Goal: Task Accomplishment & Management: Complete application form

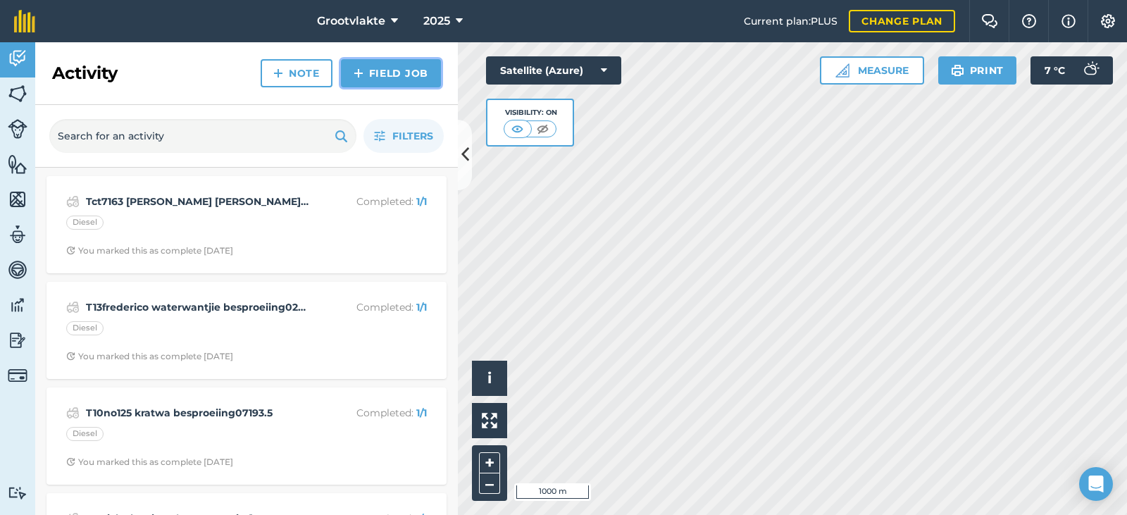
click at [370, 73] on link "Field Job" at bounding box center [391, 73] width 100 height 28
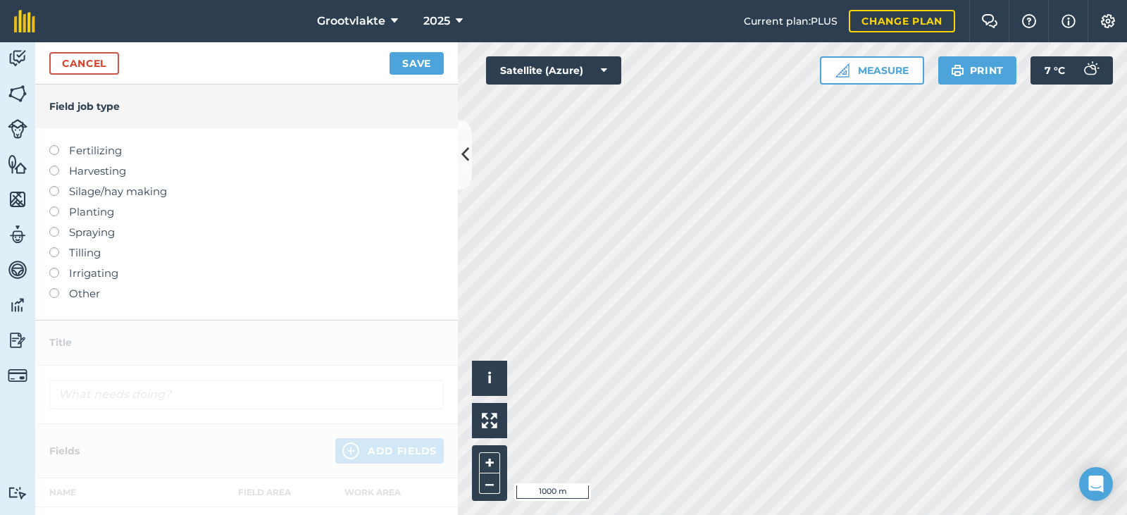
click at [94, 292] on label "Other" at bounding box center [246, 293] width 395 height 17
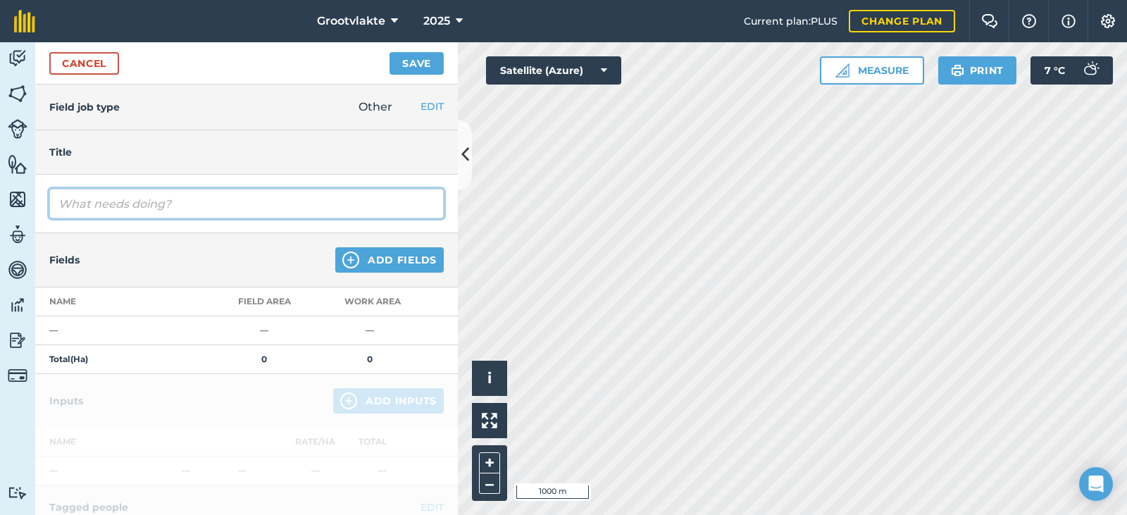
click at [94, 212] on input "text" at bounding box center [246, 204] width 395 height 30
click at [190, 212] on input "Tford ranger3.2 cordr" at bounding box center [246, 204] width 395 height 30
type input "Tford ranger3.2 cordre privaat321337"
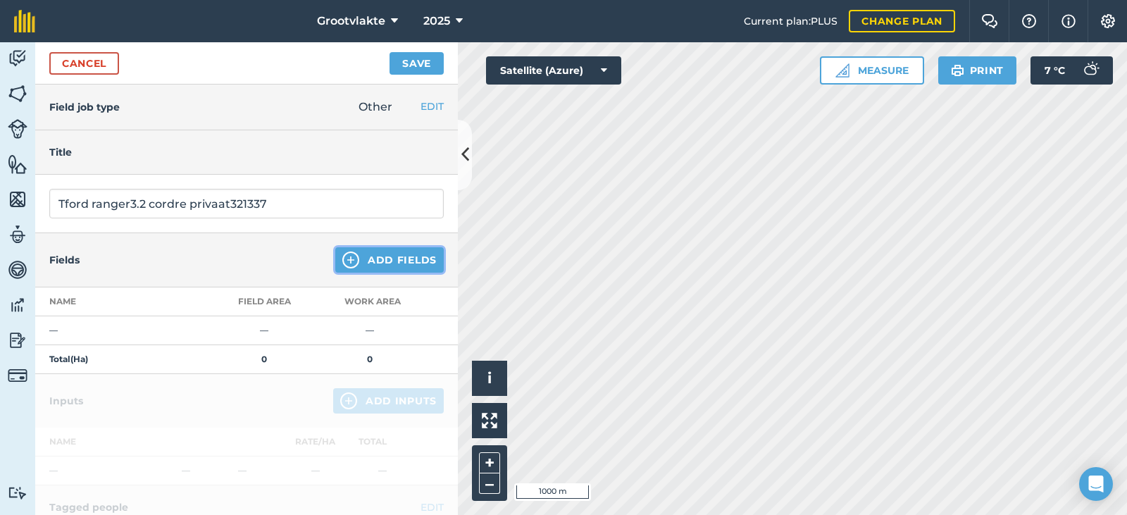
click at [384, 269] on button "Add Fields" at bounding box center [389, 259] width 109 height 25
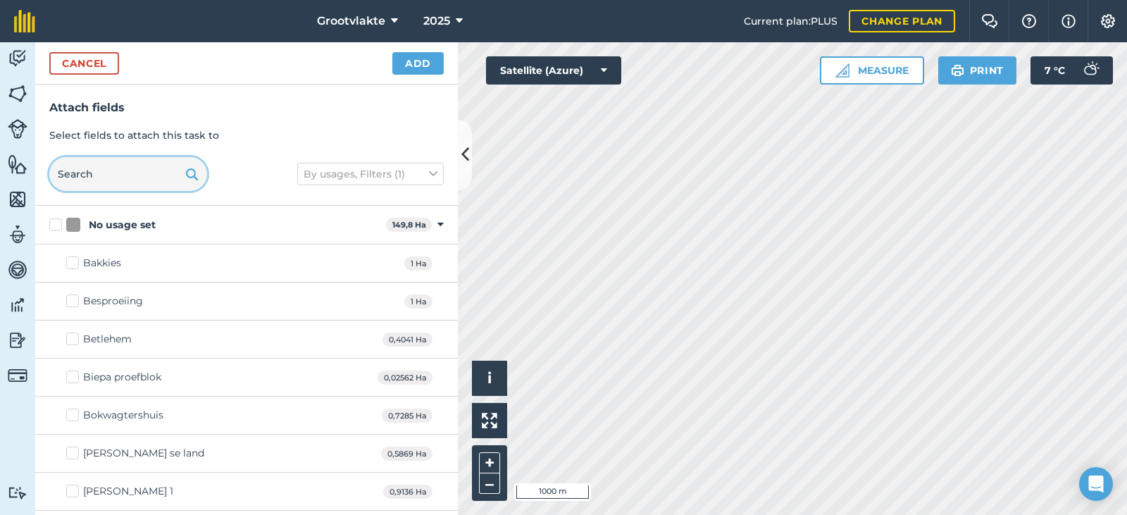
click at [119, 168] on input "text" at bounding box center [128, 174] width 158 height 34
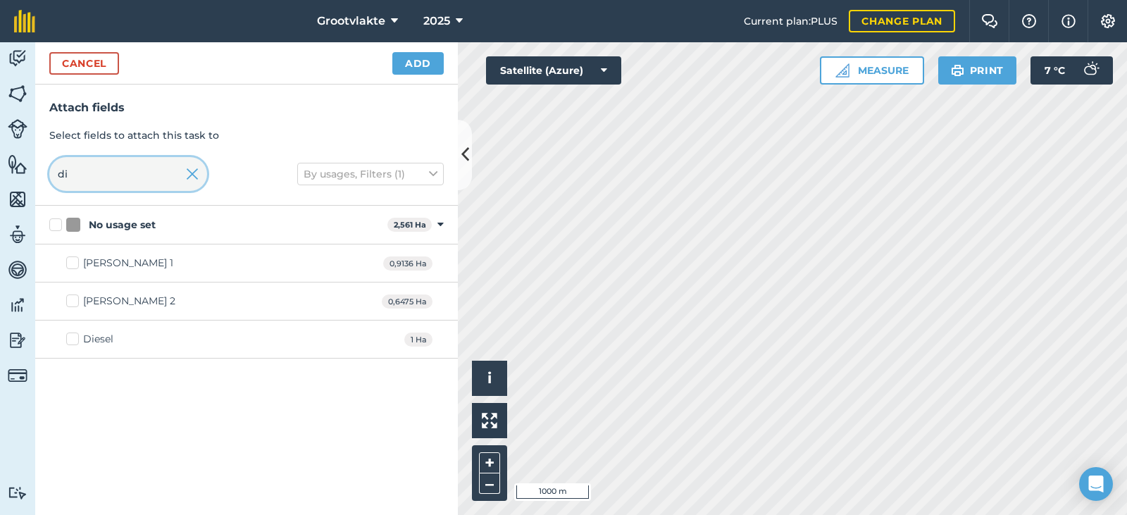
type input "di"
click at [98, 334] on div "Diesel" at bounding box center [98, 339] width 30 height 15
click at [75, 334] on input "Diesel" at bounding box center [70, 336] width 9 height 9
checkbox input "true"
click at [424, 73] on button "Add" at bounding box center [418, 63] width 51 height 23
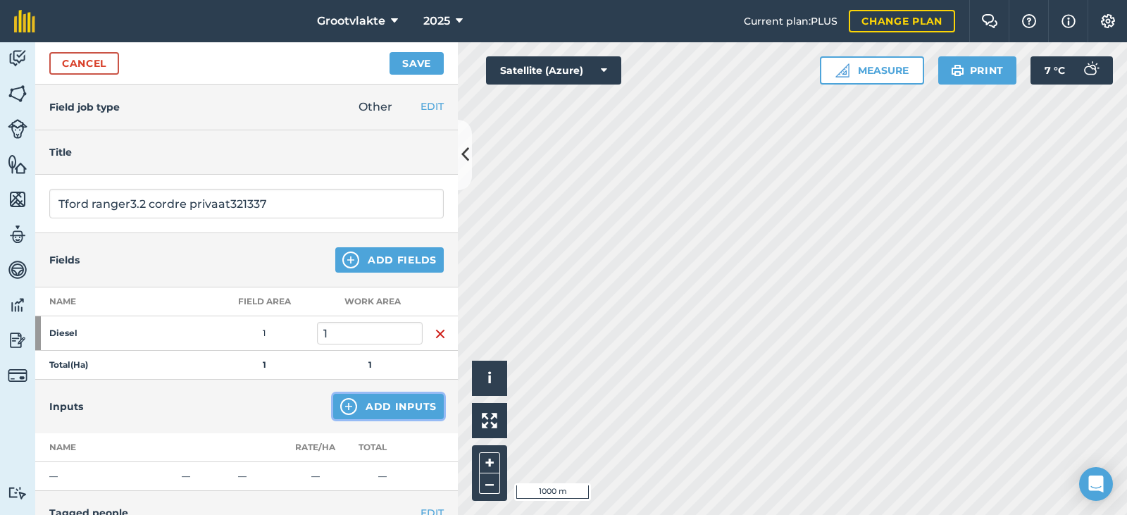
click at [369, 408] on button "Add Inputs" at bounding box center [388, 406] width 111 height 25
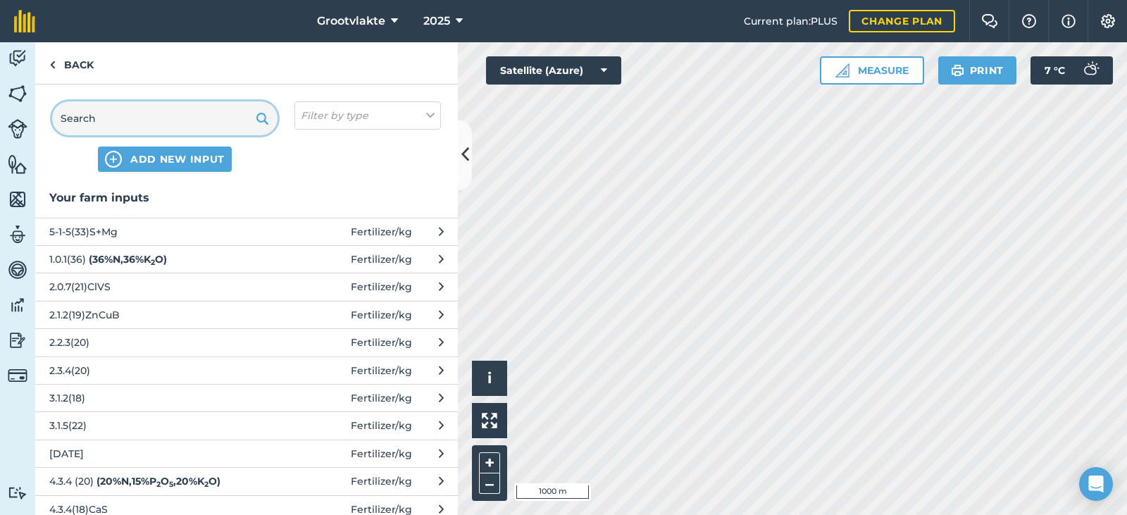
click at [126, 108] on input "text" at bounding box center [164, 118] width 225 height 34
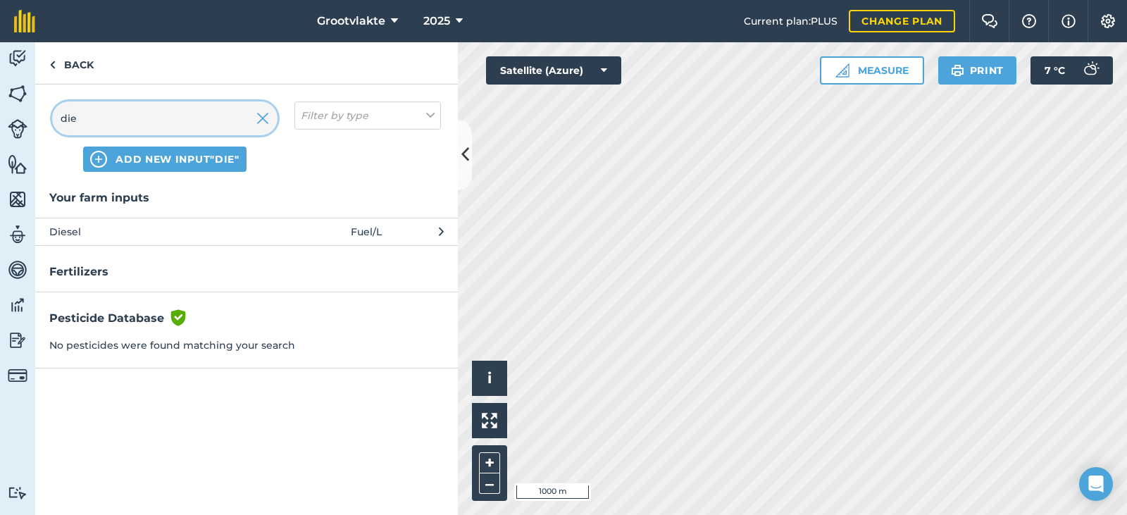
type input "die"
click at [103, 235] on span "Diesel" at bounding box center [164, 232] width 230 height 16
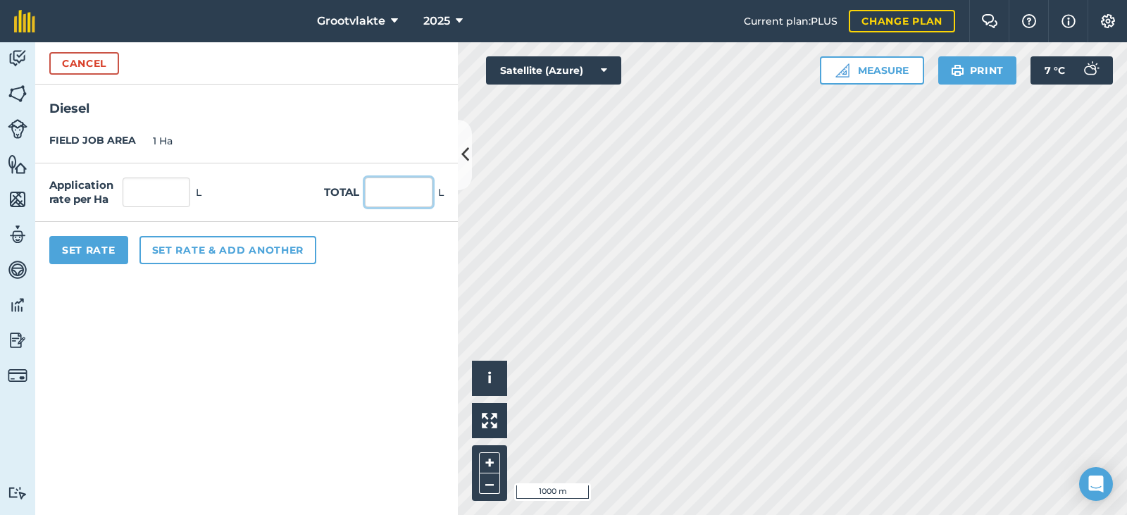
click at [388, 201] on input "text" at bounding box center [399, 193] width 68 height 30
type input "38"
click at [88, 261] on button "Set Rate" at bounding box center [88, 250] width 79 height 28
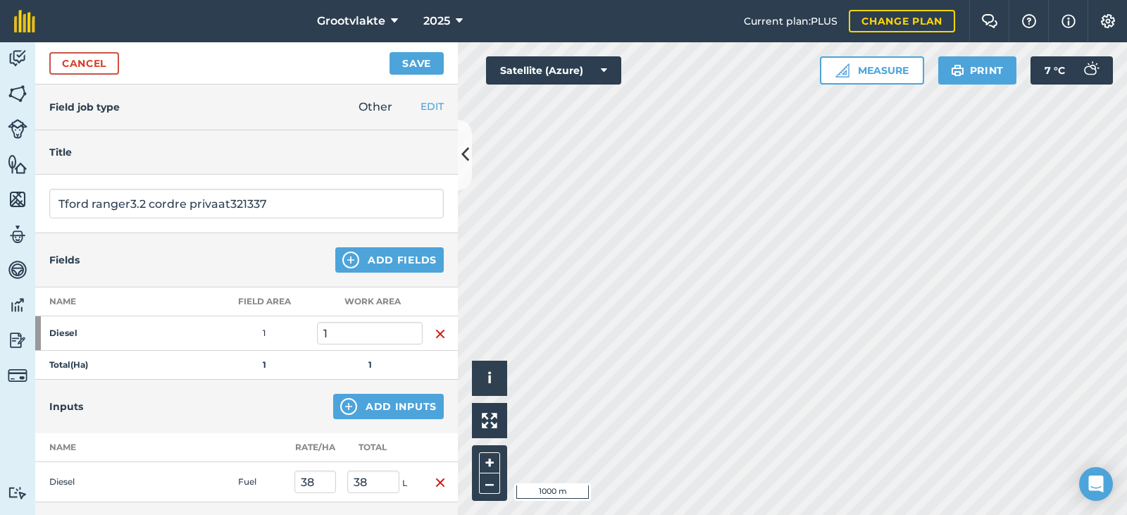
click at [433, 51] on div "Cancel Save" at bounding box center [246, 63] width 423 height 42
click at [431, 60] on button "Save" at bounding box center [417, 63] width 54 height 23
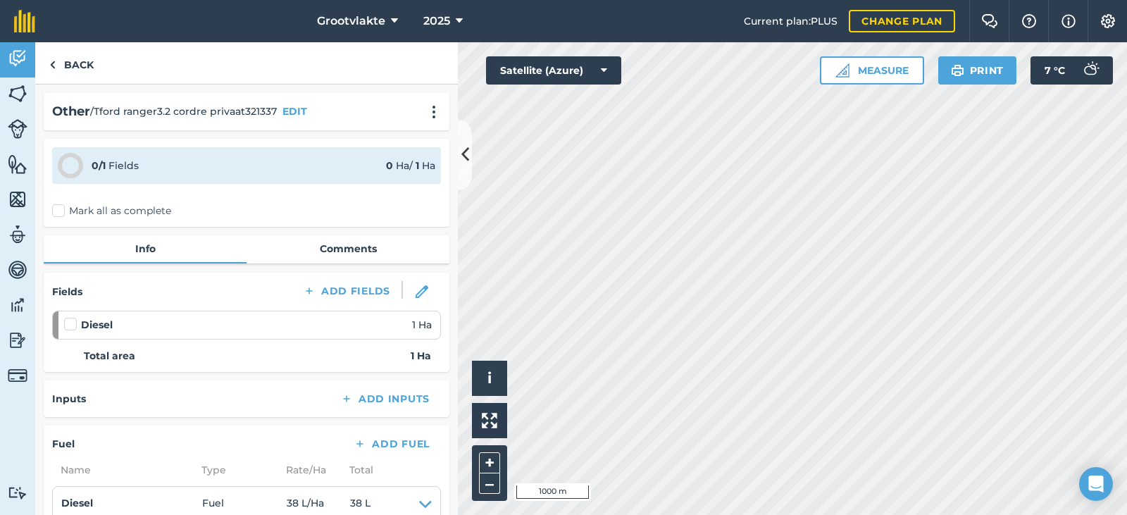
click at [66, 212] on label "Mark all as complete" at bounding box center [111, 211] width 119 height 15
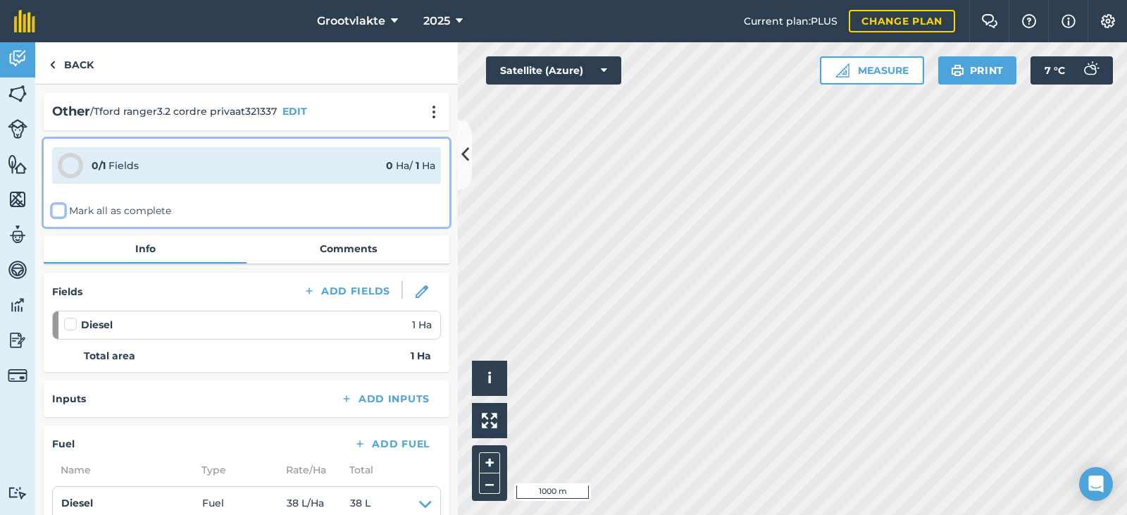
click at [61, 212] on input "Mark all as complete" at bounding box center [56, 208] width 9 height 9
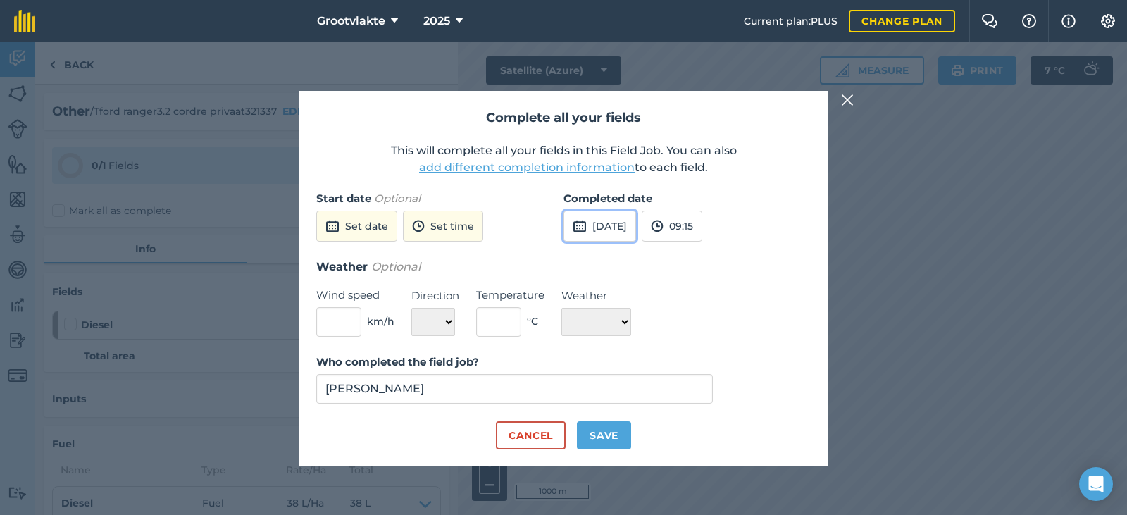
click at [622, 228] on button "[DATE]" at bounding box center [600, 226] width 73 height 31
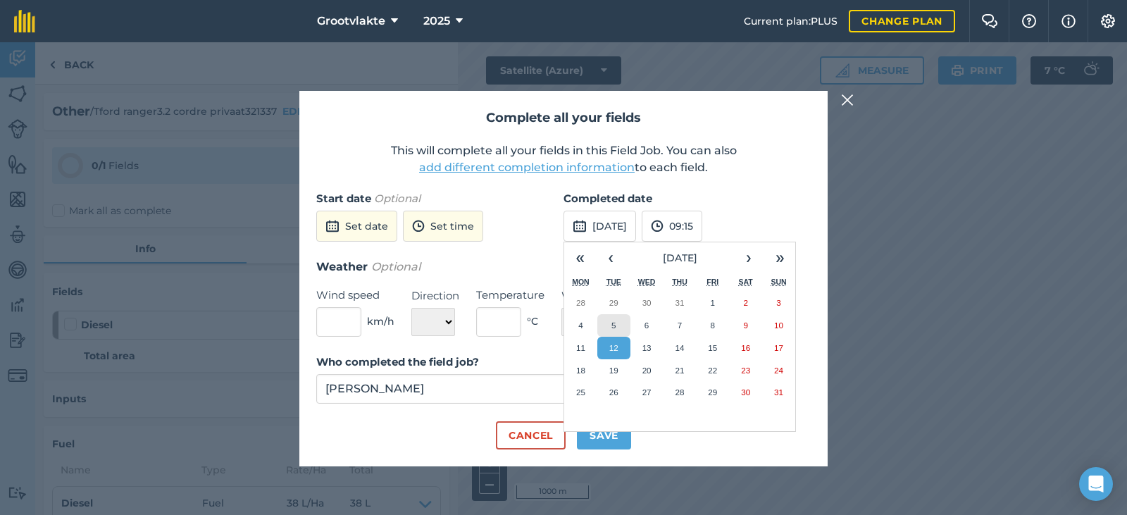
click at [619, 320] on button "5" at bounding box center [614, 325] width 33 height 23
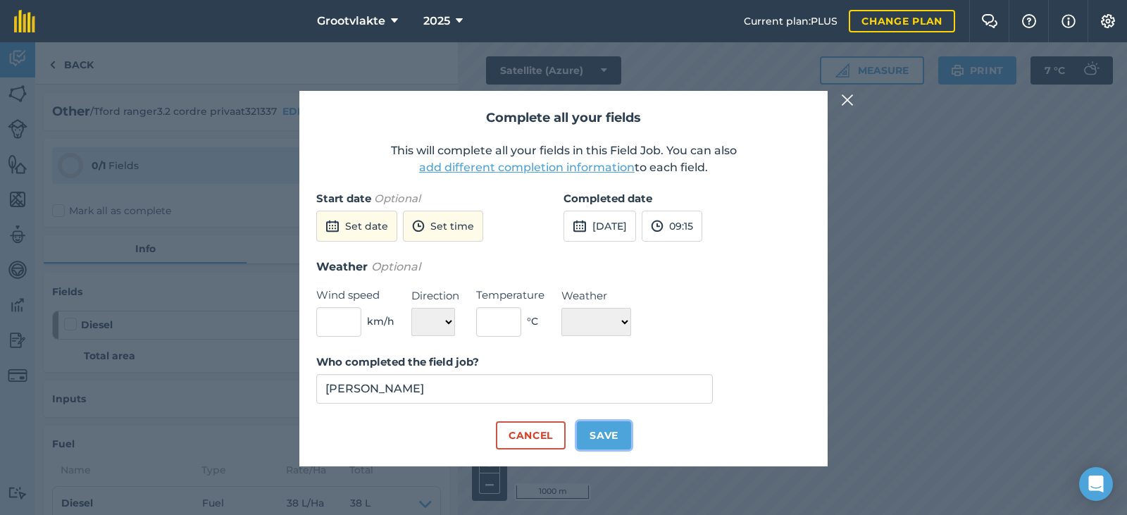
click at [591, 438] on button "Save" at bounding box center [604, 435] width 54 height 28
checkbox input "true"
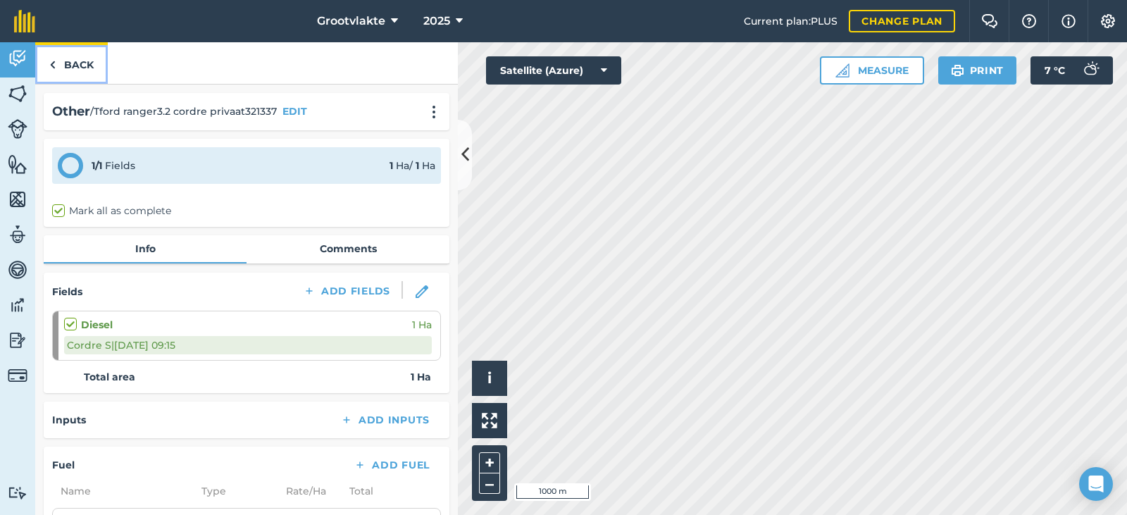
click at [35, 63] on link "Back" at bounding box center [71, 63] width 73 height 42
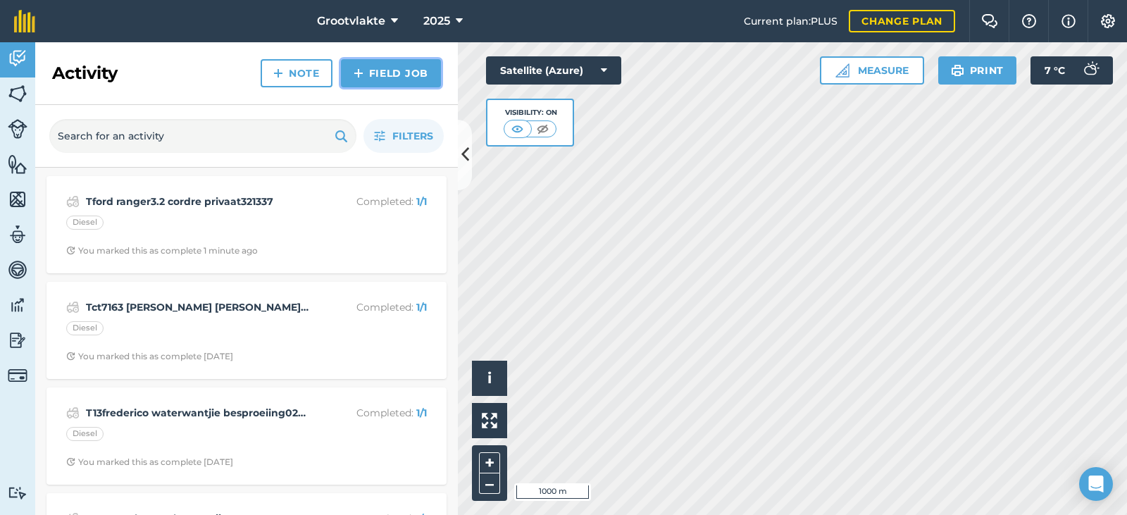
click at [390, 67] on link "Field Job" at bounding box center [391, 73] width 100 height 28
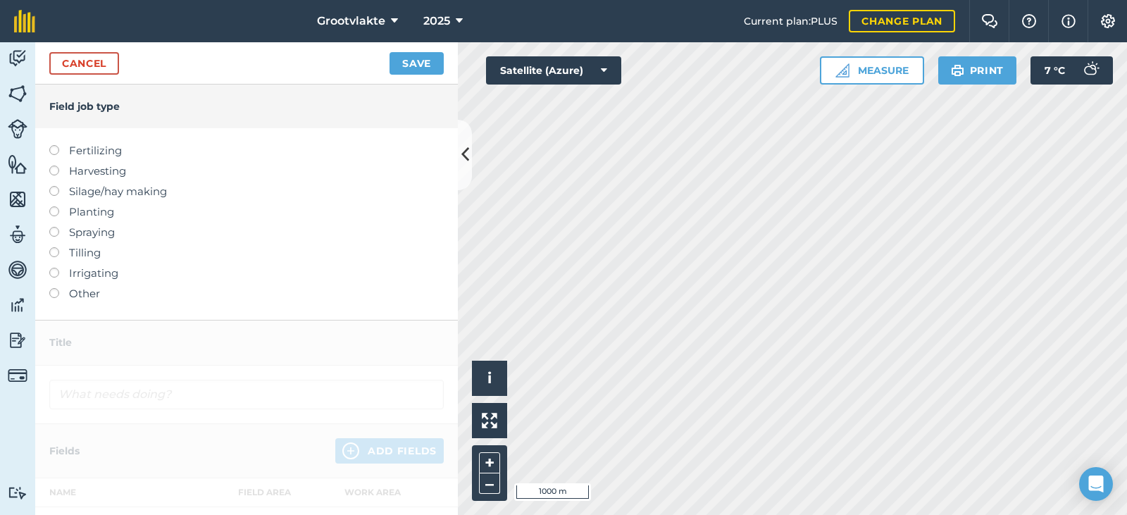
drag, startPoint x: 66, startPoint y: 294, endPoint x: 105, endPoint y: 254, distance: 55.8
click at [66, 292] on label "Other" at bounding box center [246, 293] width 395 height 17
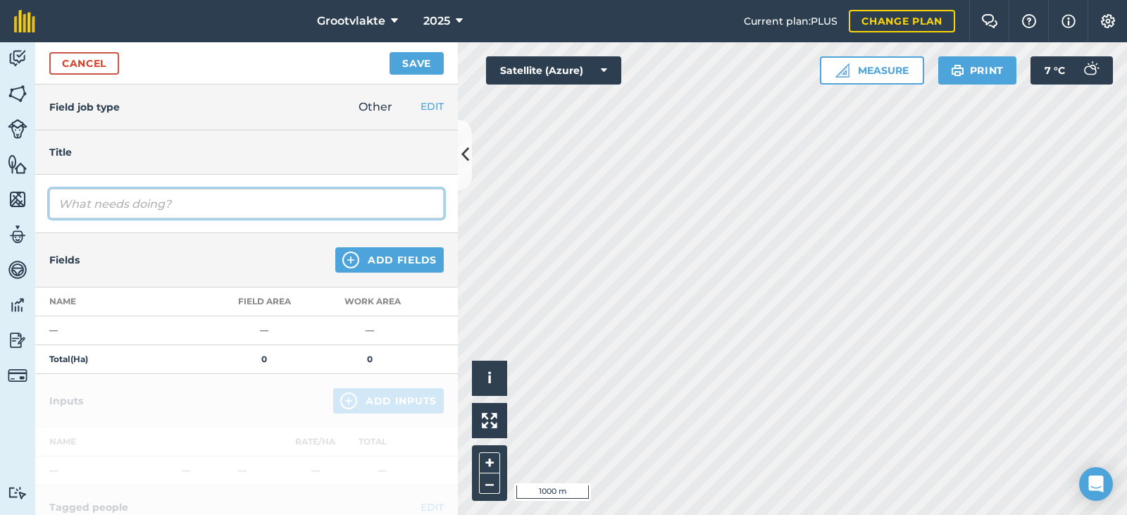
click at [127, 206] on input "text" at bounding box center [246, 204] width 395 height 30
type input "Thi-[PERSON_NAME] werkswinkel444556"
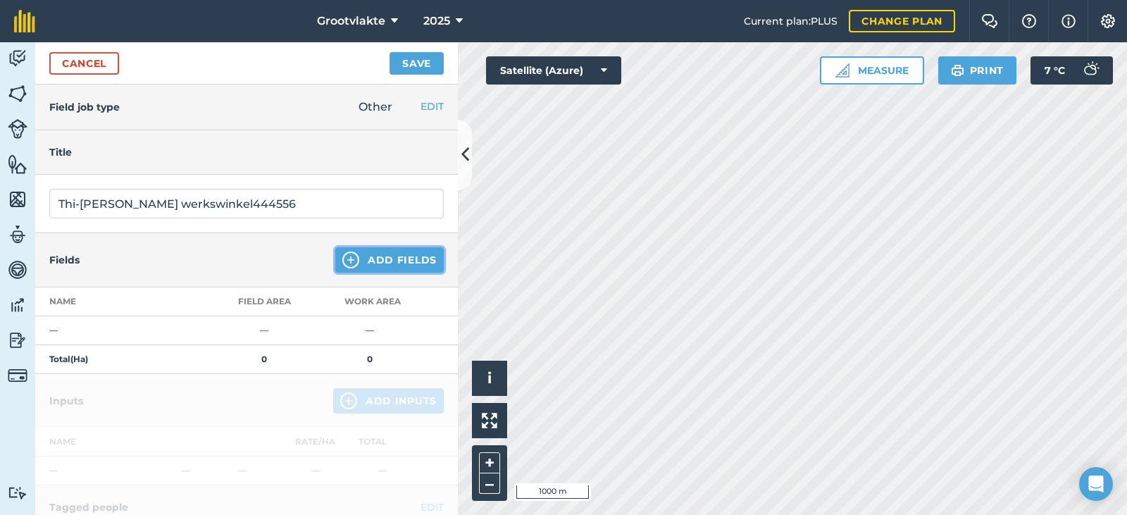
click at [385, 251] on button "Add Fields" at bounding box center [389, 259] width 109 height 25
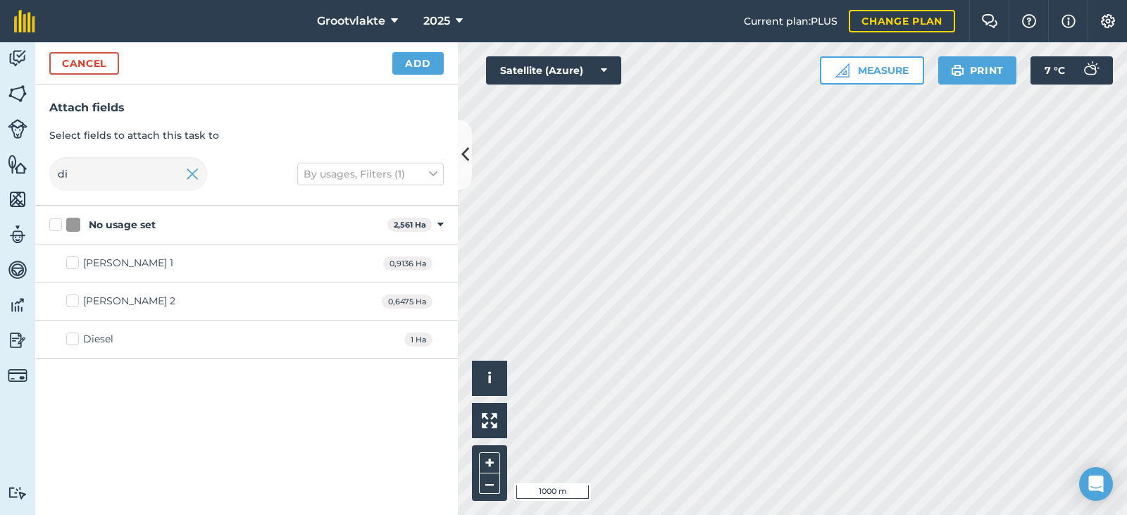
click at [94, 334] on div "Diesel" at bounding box center [98, 339] width 30 height 15
click at [75, 334] on input "Diesel" at bounding box center [70, 336] width 9 height 9
checkbox input "true"
click at [422, 67] on button "Add" at bounding box center [418, 63] width 51 height 23
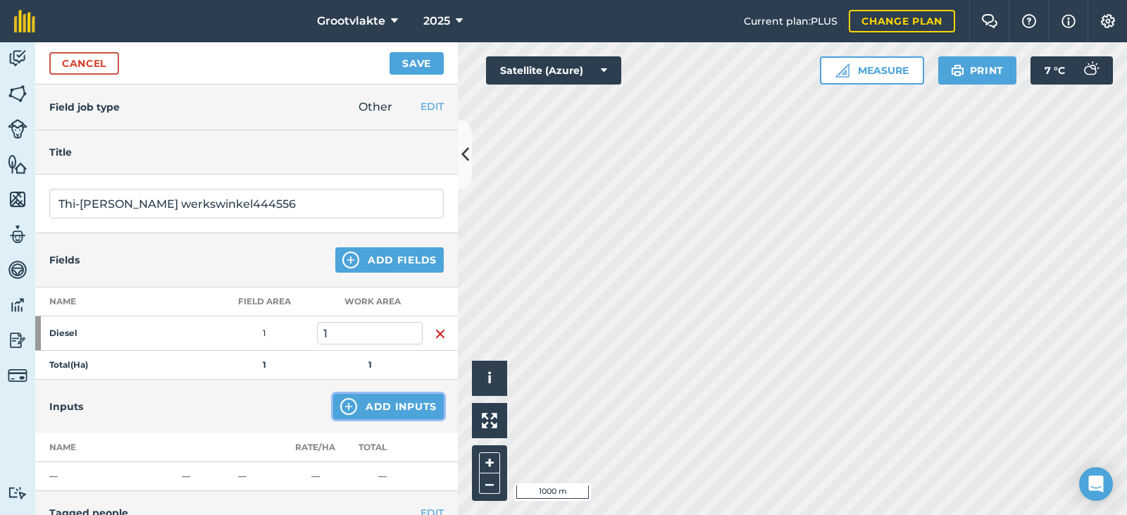
click at [383, 405] on button "Add Inputs" at bounding box center [388, 406] width 111 height 25
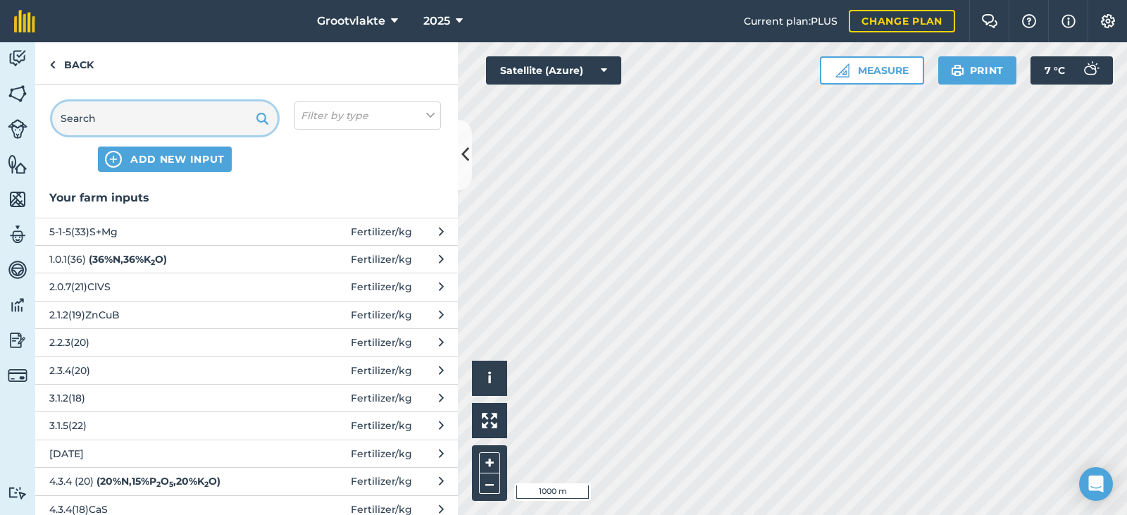
click at [147, 126] on input "text" at bounding box center [164, 118] width 225 height 34
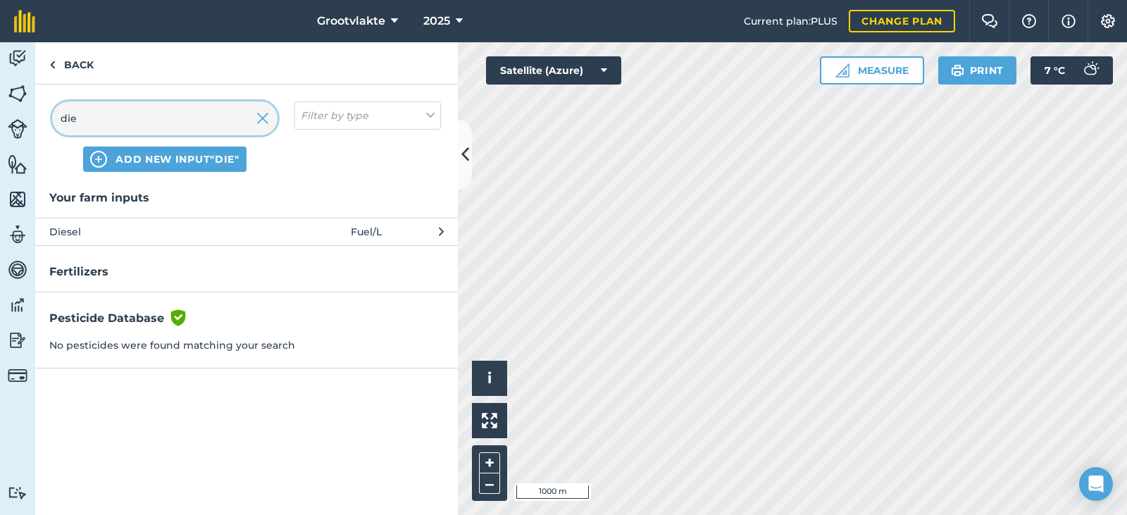
type input "die"
click at [144, 227] on span "Diesel" at bounding box center [164, 232] width 230 height 16
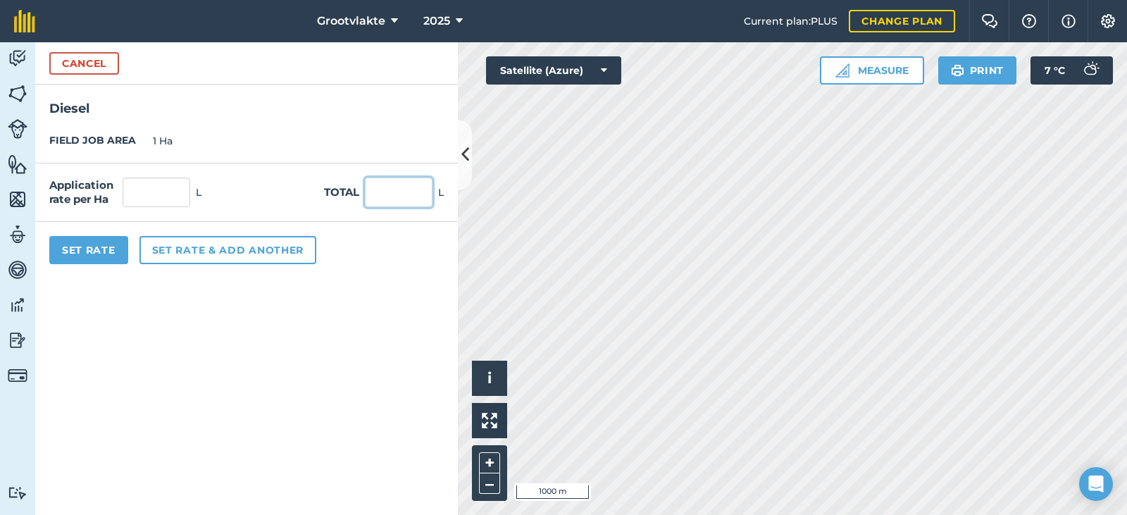
click at [409, 202] on input "text" at bounding box center [399, 193] width 68 height 30
type input "63"
click at [97, 254] on button "Set Rate" at bounding box center [88, 250] width 79 height 28
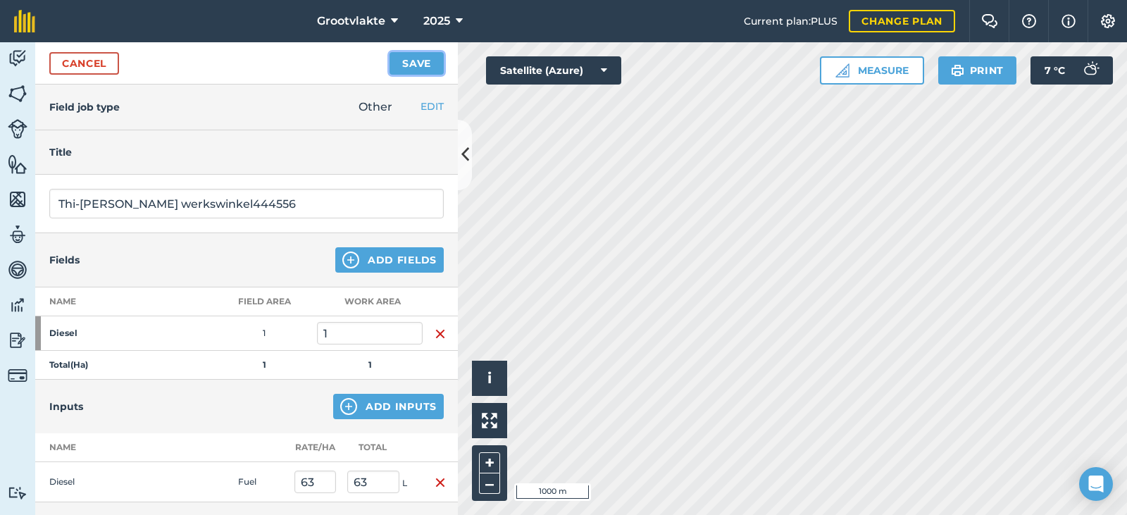
click at [429, 52] on button "Save" at bounding box center [417, 63] width 54 height 23
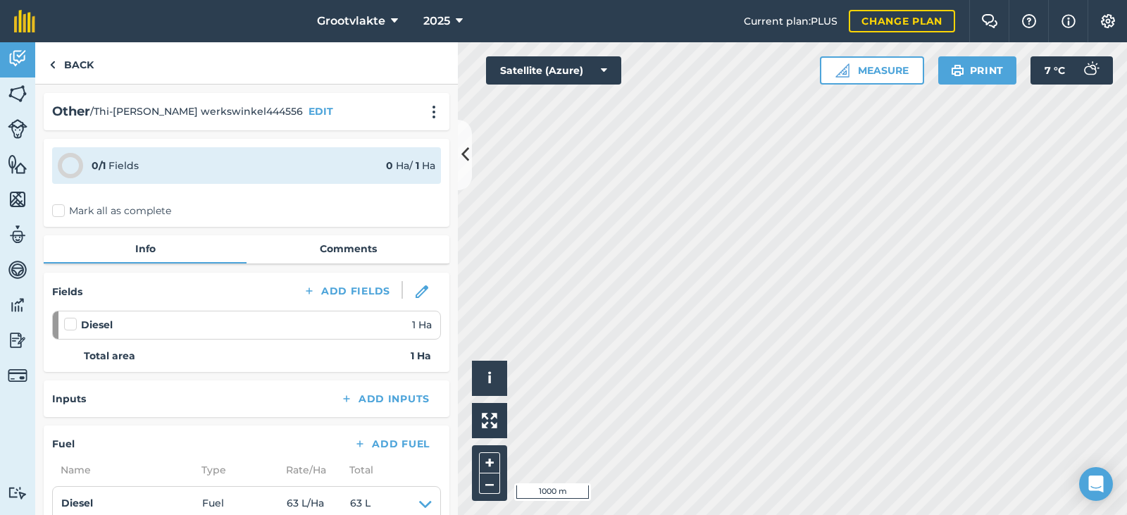
click at [61, 212] on label "Mark all as complete" at bounding box center [111, 211] width 119 height 15
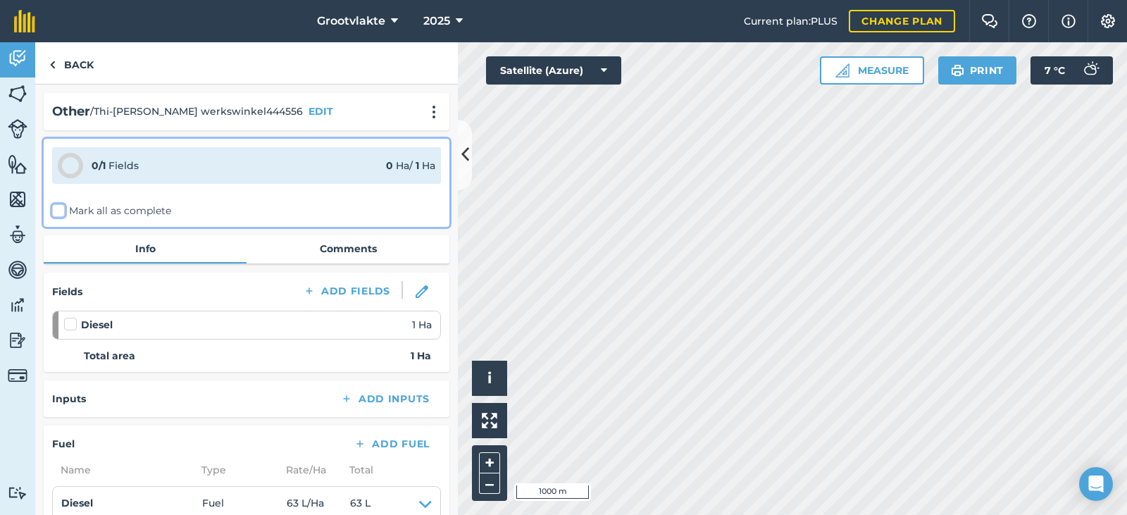
click at [61, 212] on input "Mark all as complete" at bounding box center [56, 208] width 9 height 9
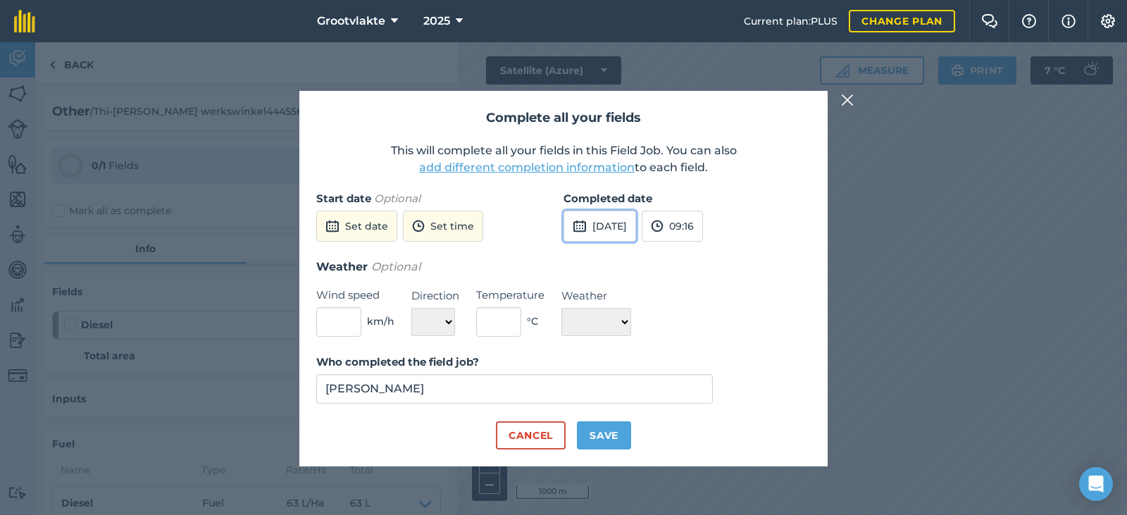
click at [636, 228] on button "[DATE]" at bounding box center [600, 226] width 73 height 31
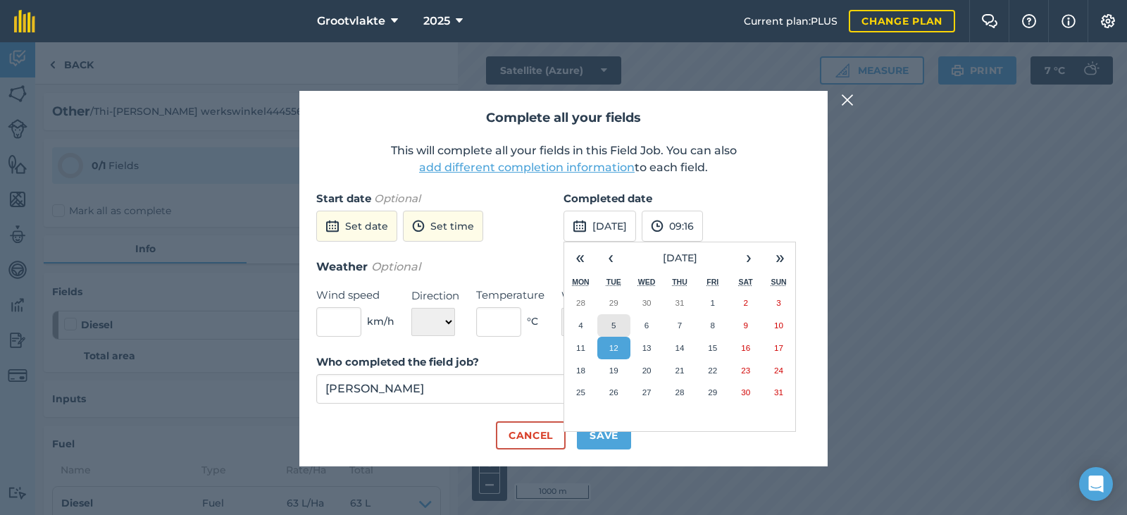
click at [615, 320] on button "5" at bounding box center [614, 325] width 33 height 23
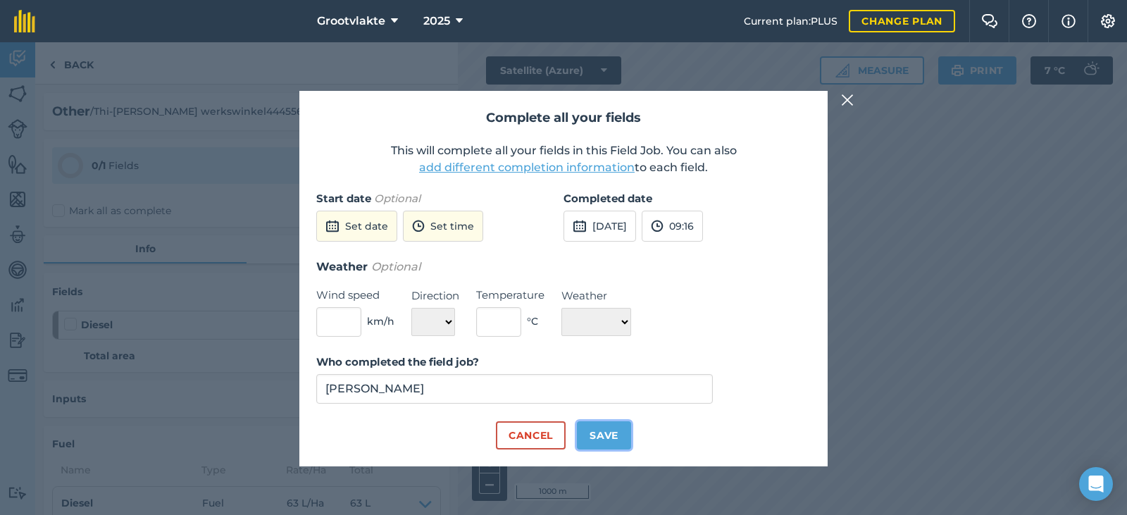
drag, startPoint x: 603, startPoint y: 447, endPoint x: 604, endPoint y: 438, distance: 9.3
click at [604, 443] on button "Save" at bounding box center [604, 435] width 54 height 28
checkbox input "true"
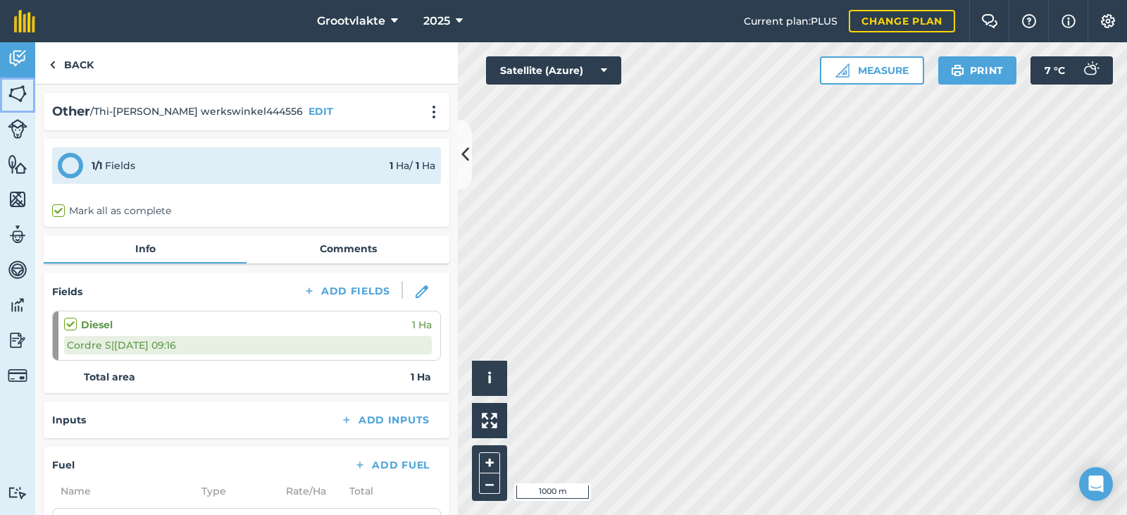
click at [18, 78] on link "Fields" at bounding box center [17, 95] width 35 height 35
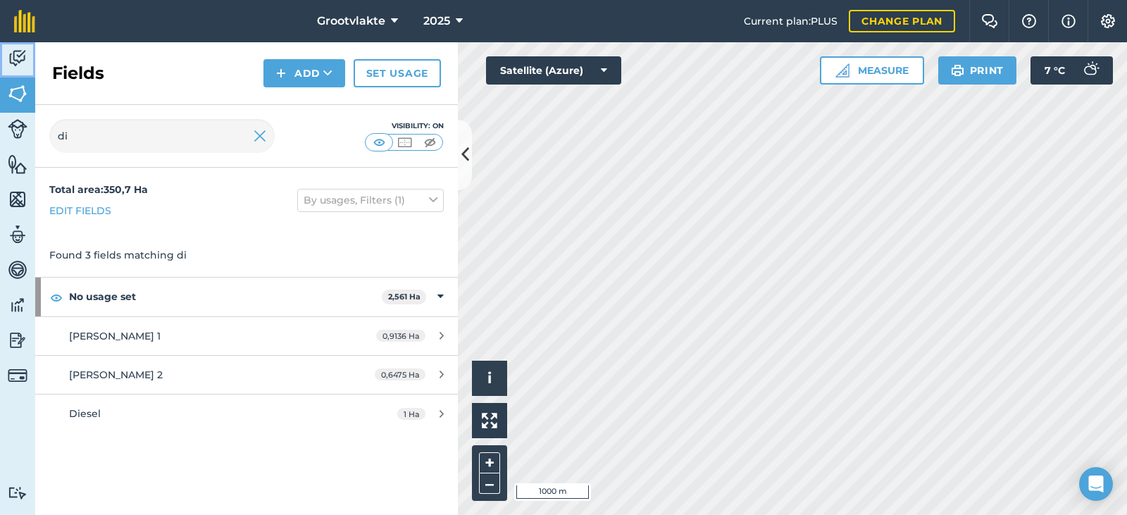
click at [18, 71] on link "Activity" at bounding box center [17, 59] width 35 height 35
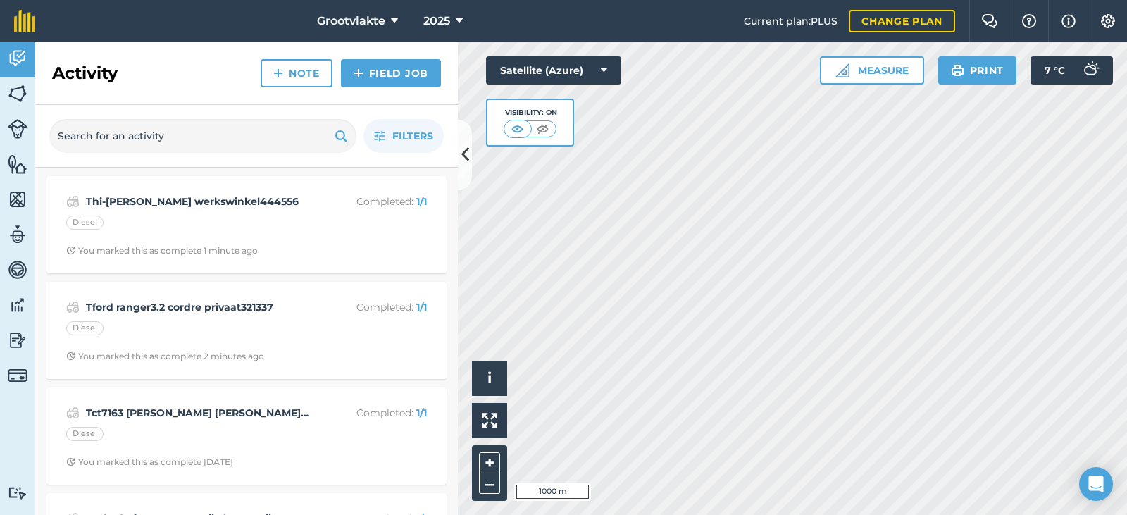
click at [385, 89] on div "Activity Note Field Job" at bounding box center [246, 73] width 423 height 63
click at [388, 78] on link "Field Job" at bounding box center [391, 73] width 100 height 28
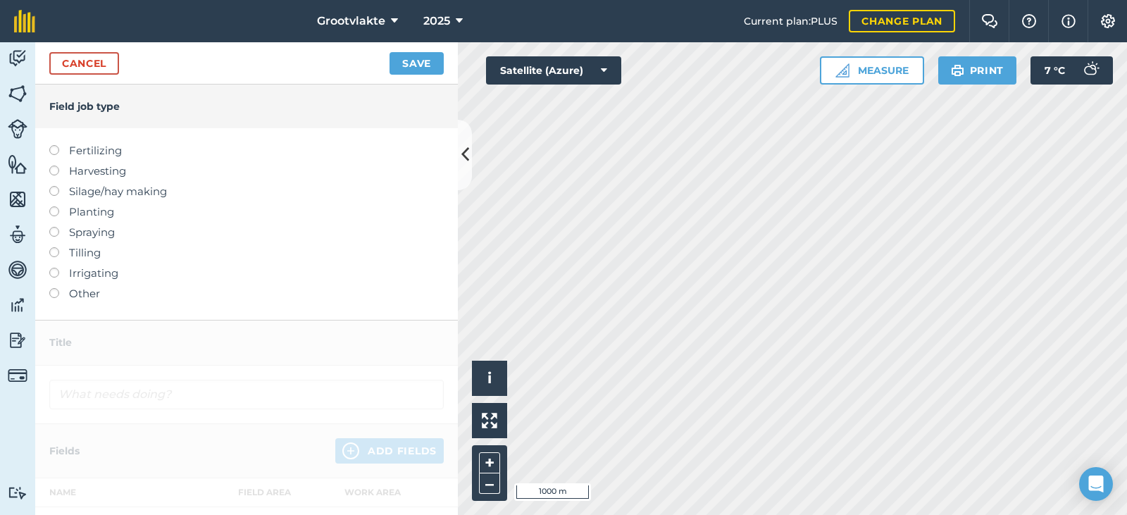
click at [83, 299] on label "Other" at bounding box center [246, 293] width 395 height 17
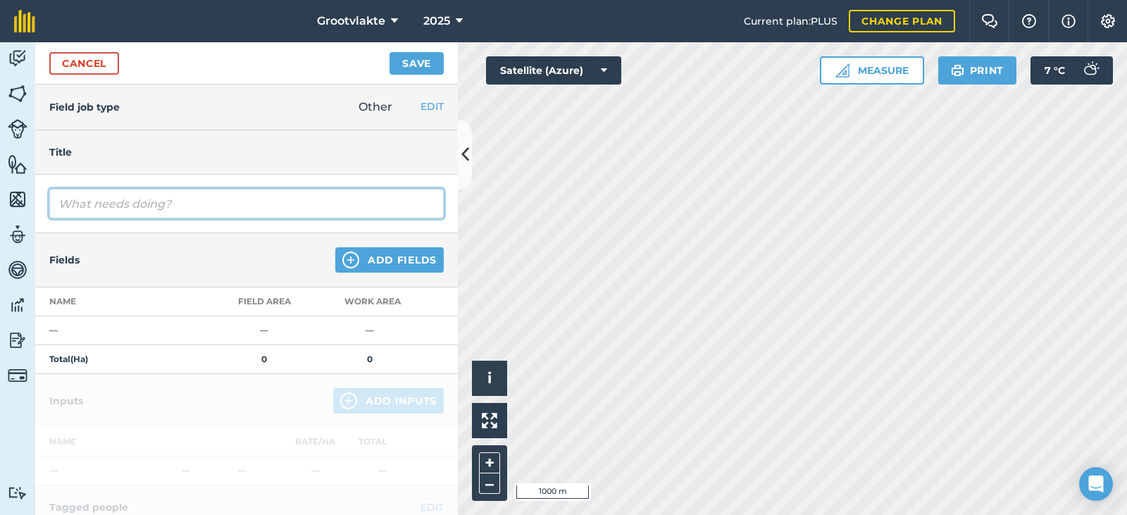
click at [134, 211] on input "text" at bounding box center [246, 204] width 395 height 30
type input "T1sello20 kratwa maak skoon bt hostels03149"
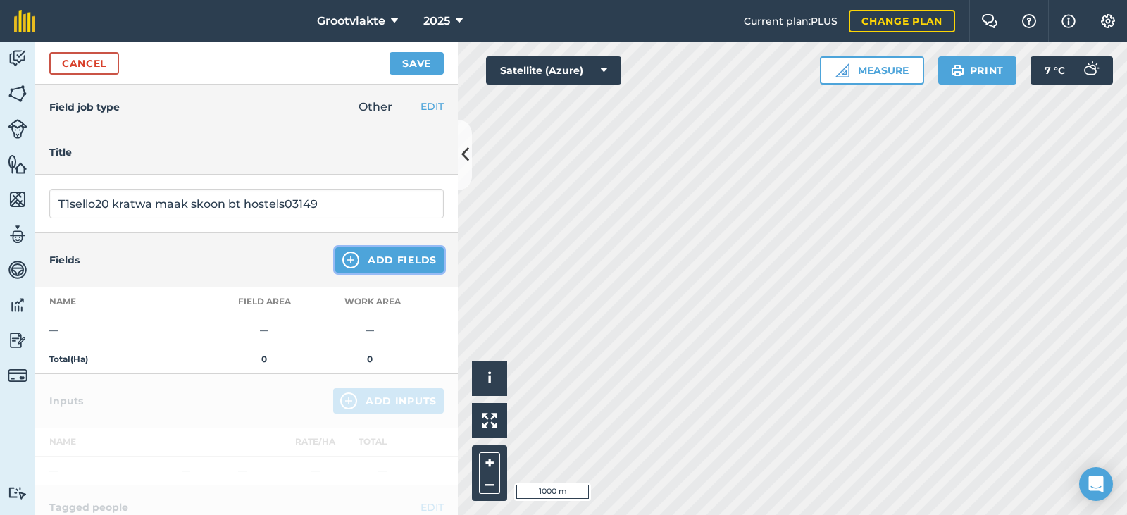
click at [367, 261] on button "Add Fields" at bounding box center [389, 259] width 109 height 25
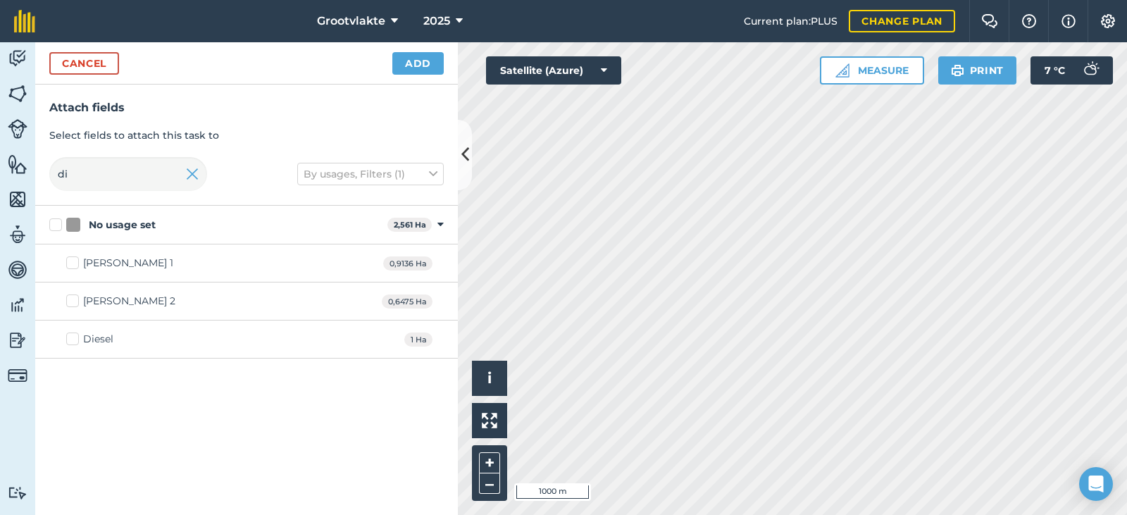
drag, startPoint x: 103, startPoint y: 335, endPoint x: 248, endPoint y: 214, distance: 189.1
click at [104, 334] on div "Diesel" at bounding box center [98, 339] width 30 height 15
click at [75, 334] on input "Diesel" at bounding box center [70, 336] width 9 height 9
checkbox input "true"
click at [398, 71] on button "Add" at bounding box center [418, 63] width 51 height 23
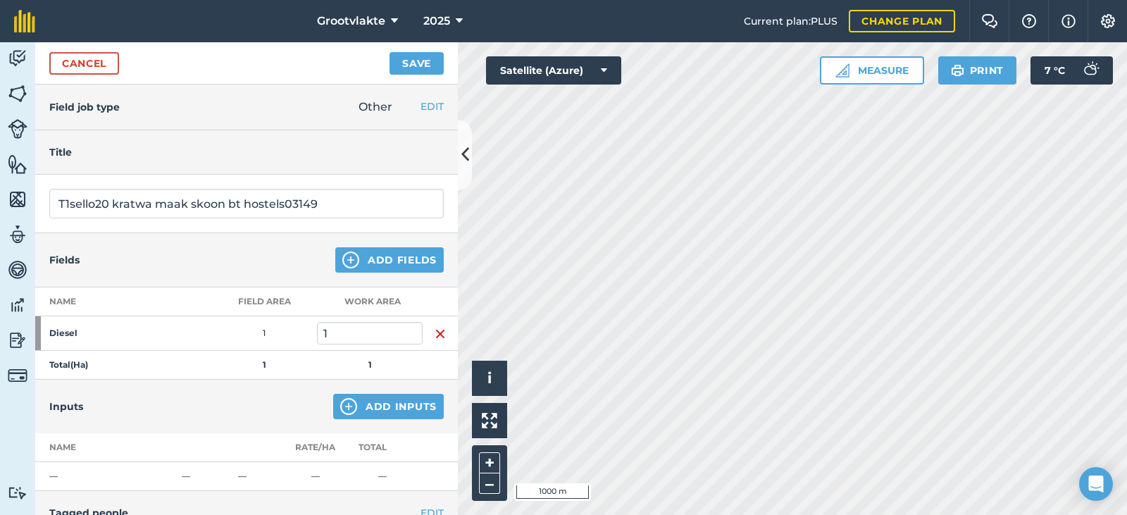
click at [333, 390] on div "Inputs Add Inputs" at bounding box center [246, 407] width 423 height 54
click at [335, 396] on button "Add Inputs" at bounding box center [388, 406] width 111 height 25
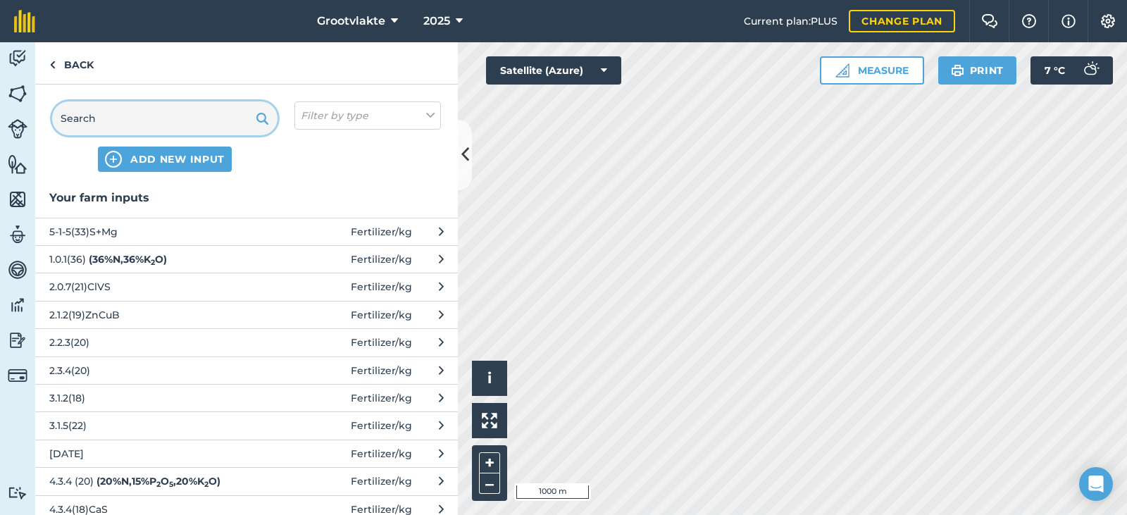
click at [183, 127] on input "text" at bounding box center [164, 118] width 225 height 34
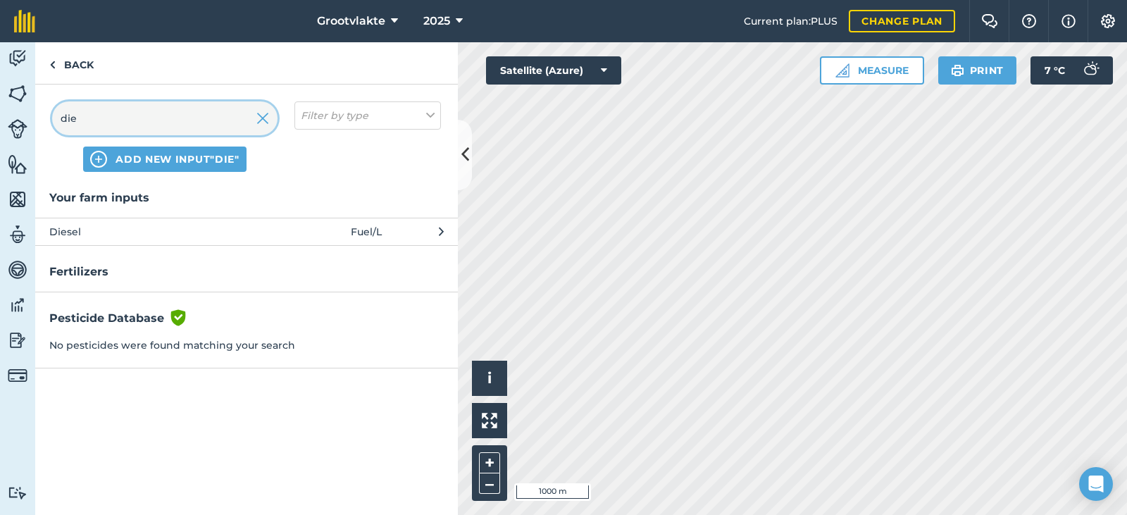
type input "die"
click at [100, 235] on span "Diesel" at bounding box center [164, 232] width 230 height 16
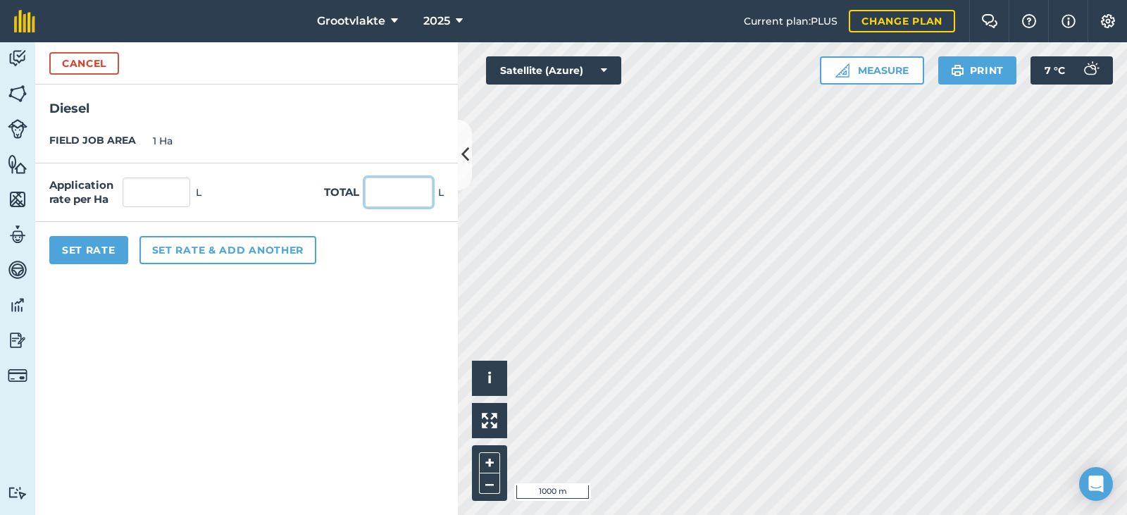
click at [419, 190] on input "text" at bounding box center [399, 193] width 68 height 30
type input "37"
click at [117, 257] on button "Set Rate" at bounding box center [88, 250] width 79 height 28
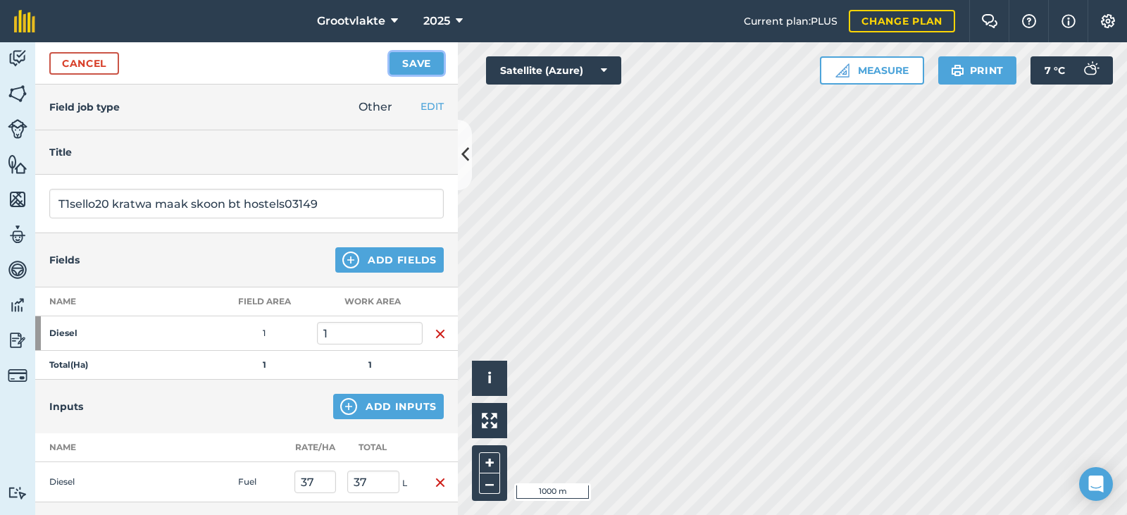
click at [404, 71] on button "Save" at bounding box center [417, 63] width 54 height 23
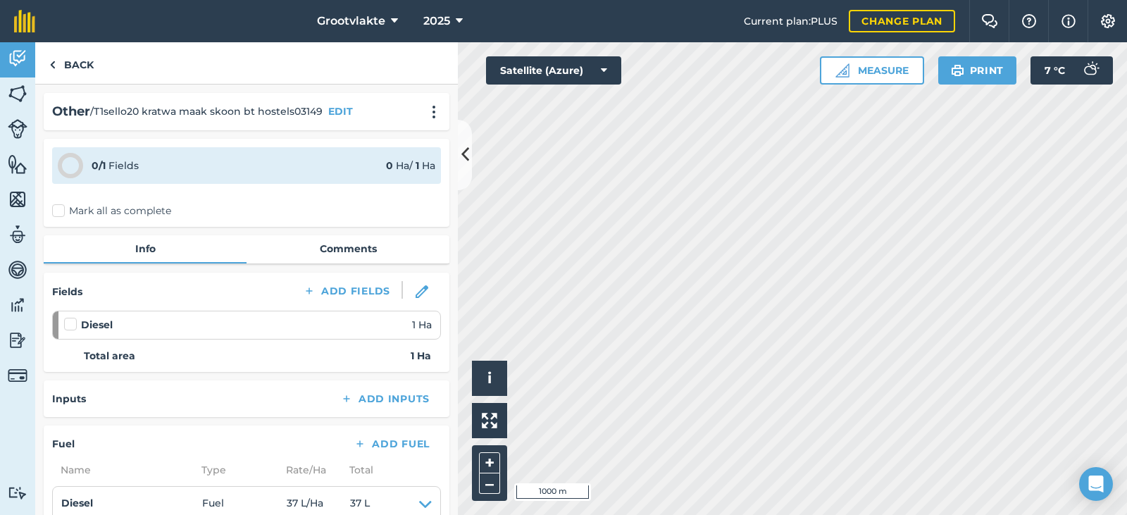
click at [59, 213] on label "Mark all as complete" at bounding box center [111, 211] width 119 height 15
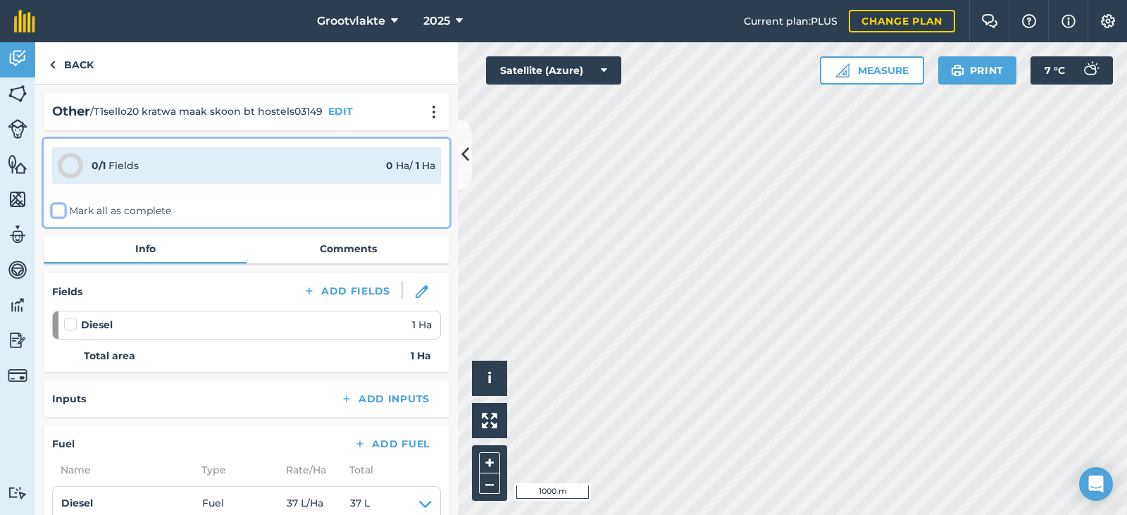
click at [59, 213] on input "Mark all as complete" at bounding box center [56, 208] width 9 height 9
checkbox input "false"
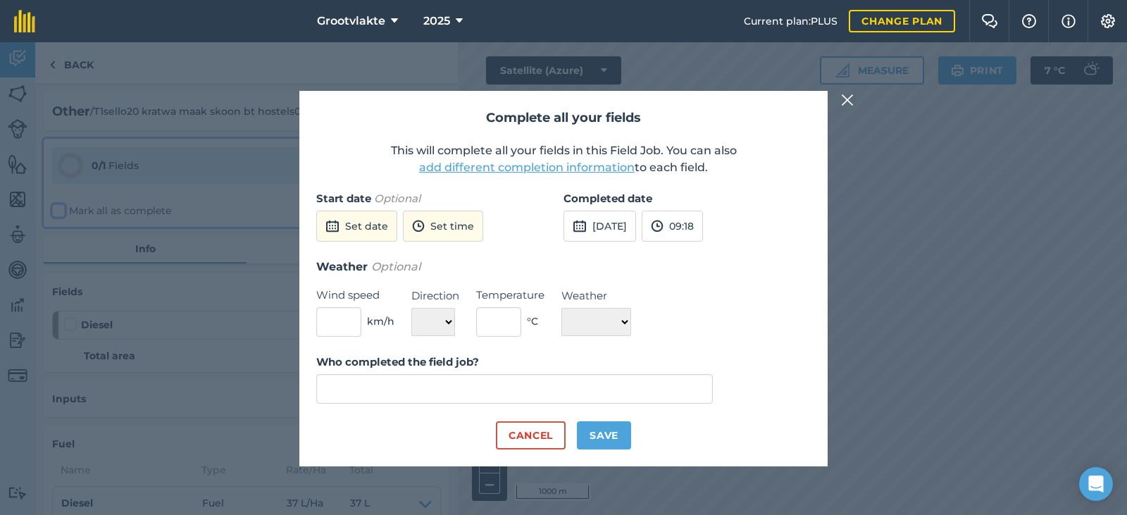
type input "[PERSON_NAME]"
click at [607, 233] on button "[DATE]" at bounding box center [600, 226] width 73 height 31
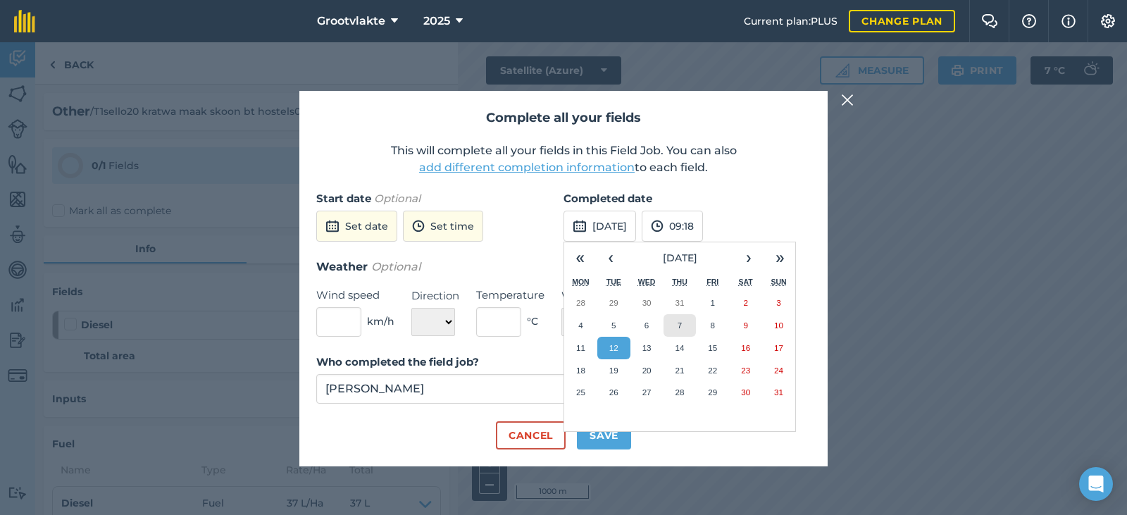
drag, startPoint x: 672, startPoint y: 326, endPoint x: 658, endPoint y: 359, distance: 36.0
click at [672, 328] on button "7" at bounding box center [680, 325] width 33 height 23
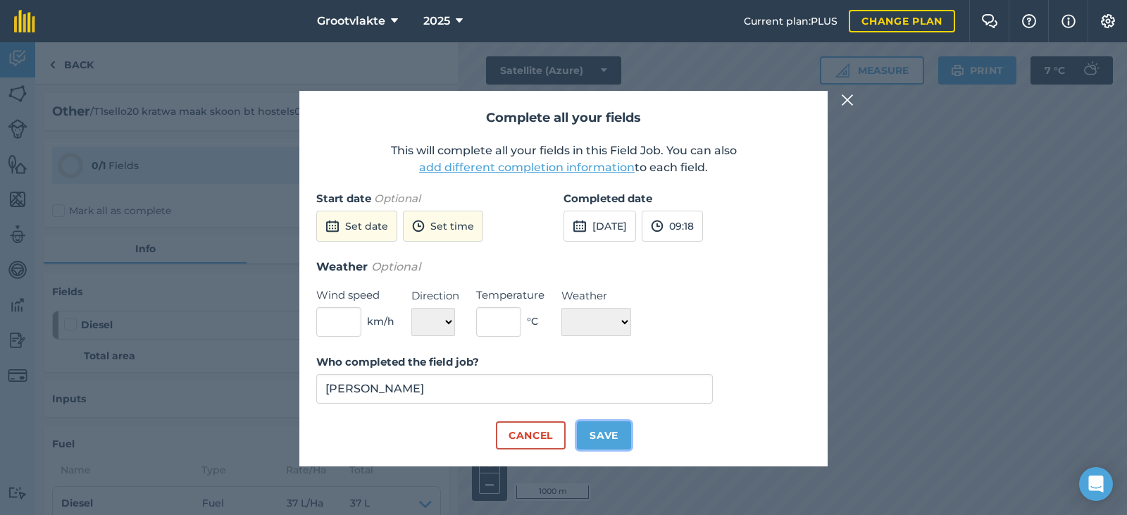
click at [595, 445] on button "Save" at bounding box center [604, 435] width 54 height 28
checkbox input "true"
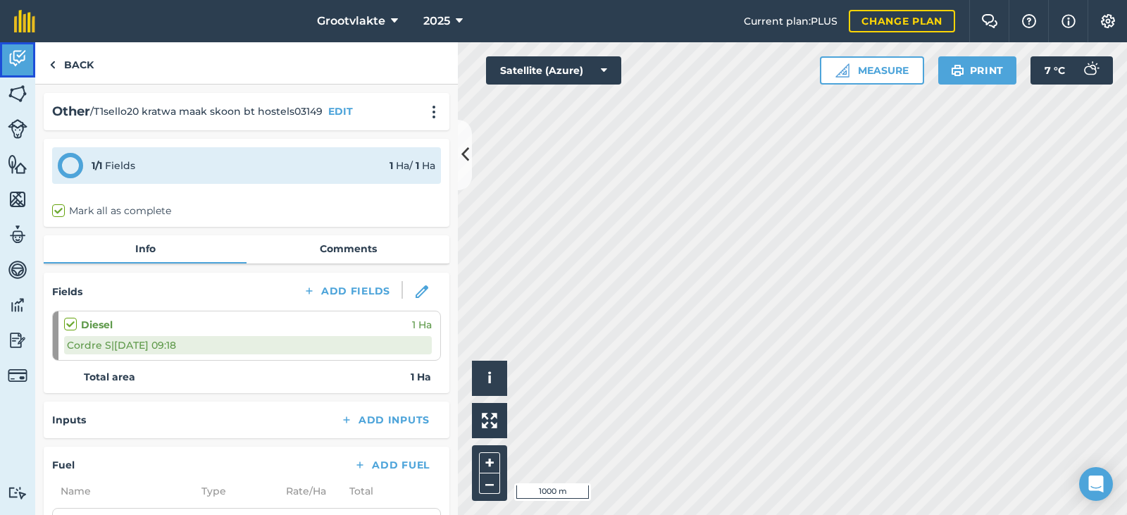
click at [20, 62] on img at bounding box center [18, 58] width 20 height 21
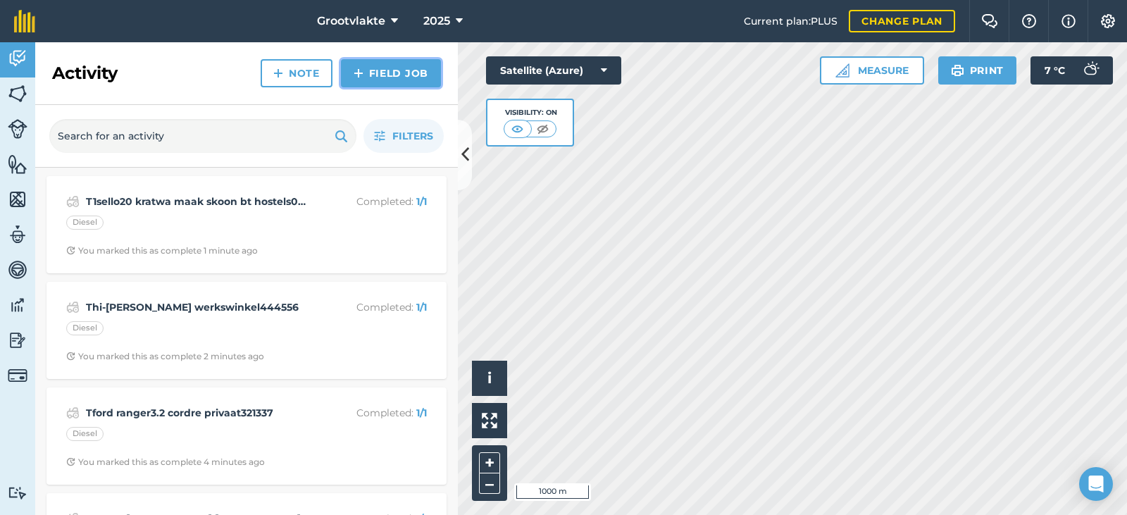
click at [385, 82] on link "Field Job" at bounding box center [391, 73] width 100 height 28
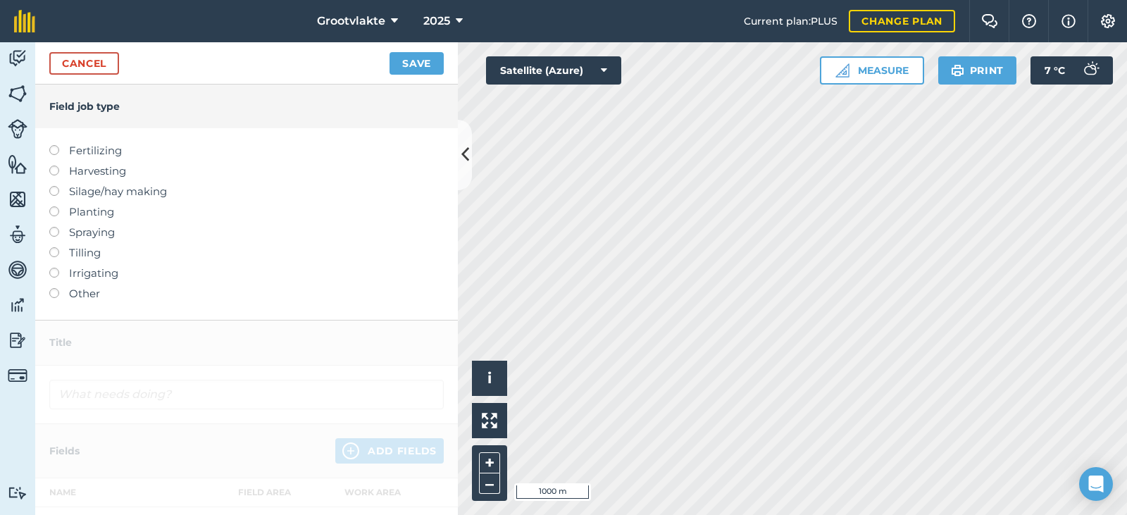
click at [96, 288] on label "Other" at bounding box center [246, 293] width 395 height 17
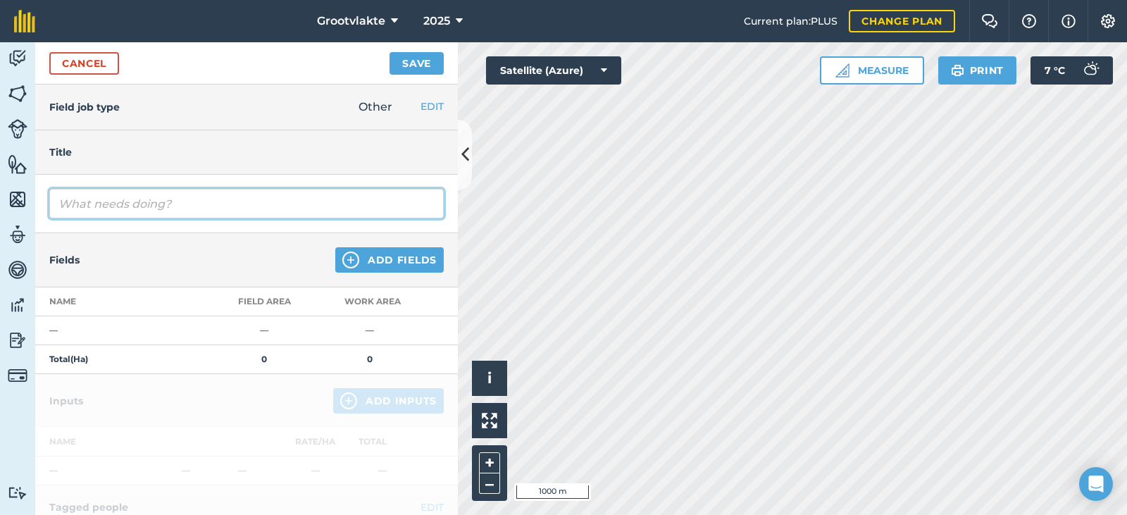
click at [144, 210] on input "text" at bounding box center [246, 204] width 395 height 30
type input "T11no33 wa tel klippe op uie lande04422.1"
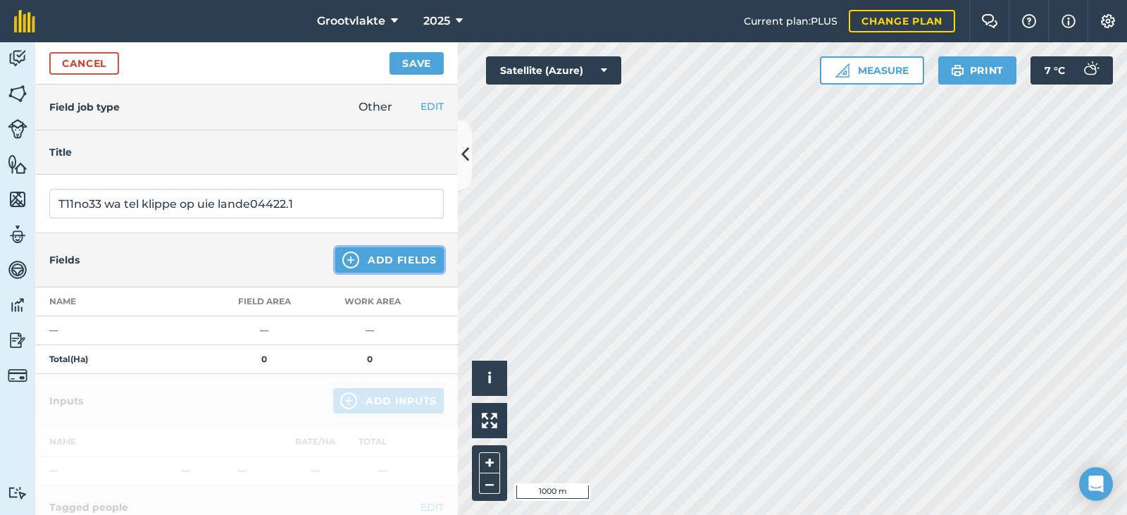
click at [404, 255] on button "Add Fields" at bounding box center [389, 259] width 109 height 25
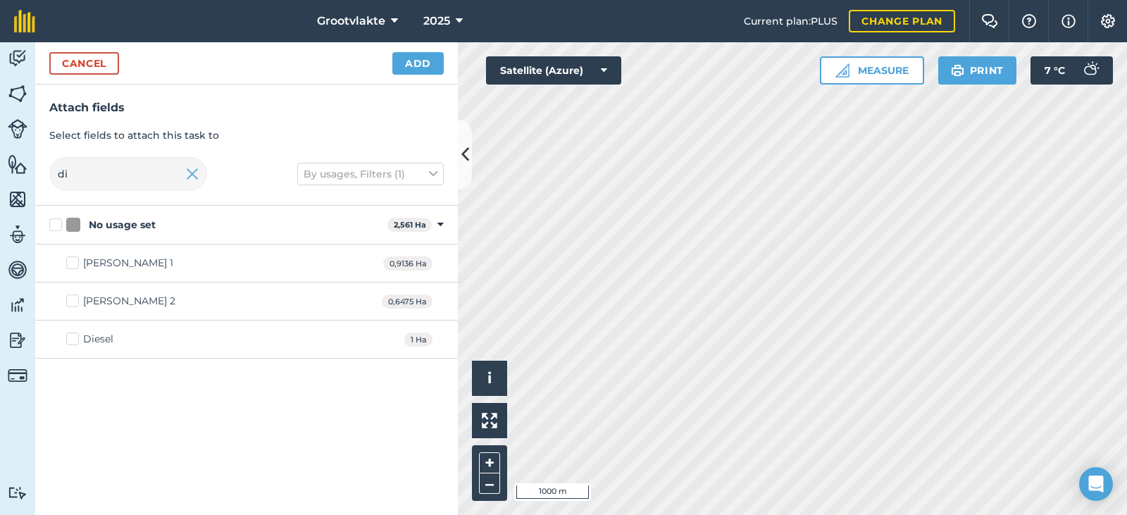
click at [87, 347] on div "Diesel 1 Ha" at bounding box center [246, 340] width 423 height 38
click at [94, 338] on div "Diesel" at bounding box center [98, 339] width 30 height 15
click at [75, 338] on input "Diesel" at bounding box center [70, 336] width 9 height 9
checkbox input "true"
click at [445, 65] on div "Cancel Add" at bounding box center [246, 63] width 423 height 42
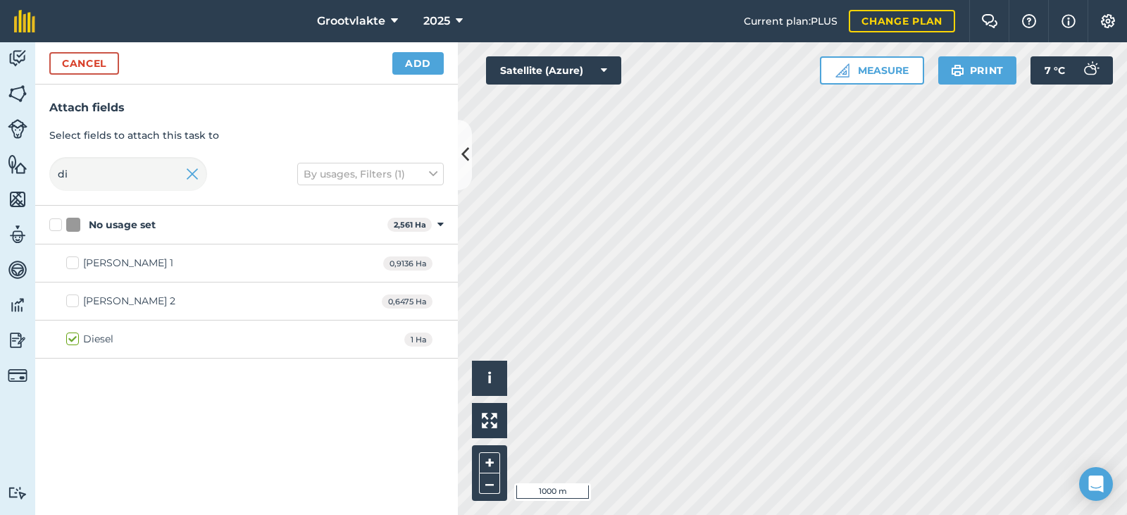
click at [397, 82] on div "Cancel Add" at bounding box center [246, 63] width 423 height 42
click at [418, 63] on button "Add" at bounding box center [418, 63] width 51 height 23
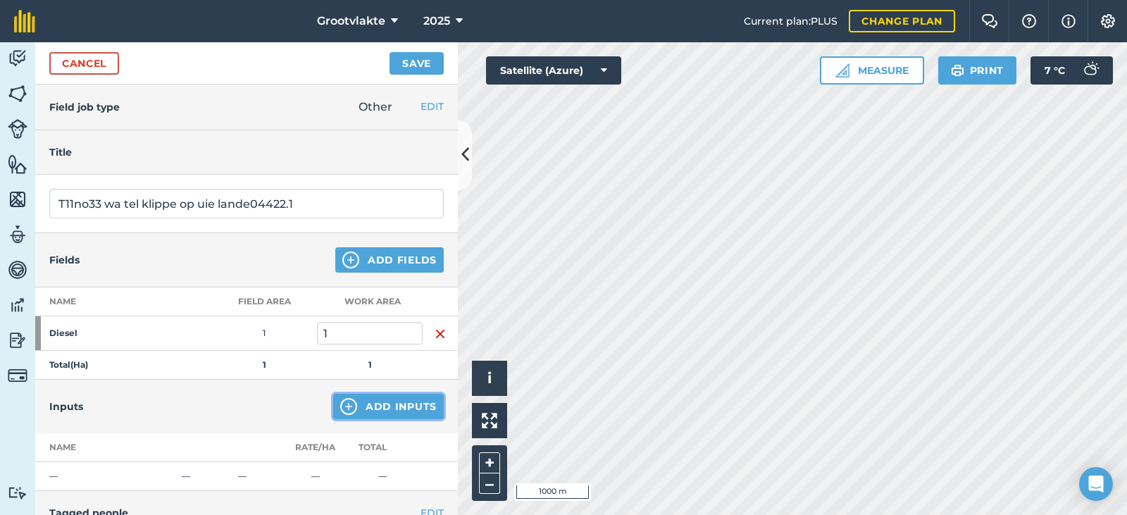
click at [366, 400] on button "Add Inputs" at bounding box center [388, 406] width 111 height 25
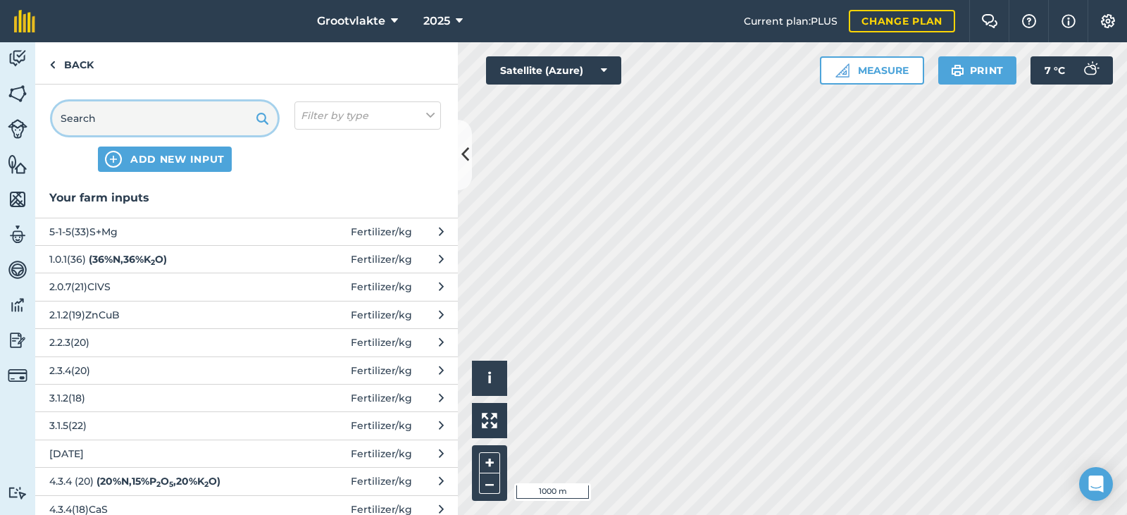
click at [169, 106] on input "text" at bounding box center [164, 118] width 225 height 34
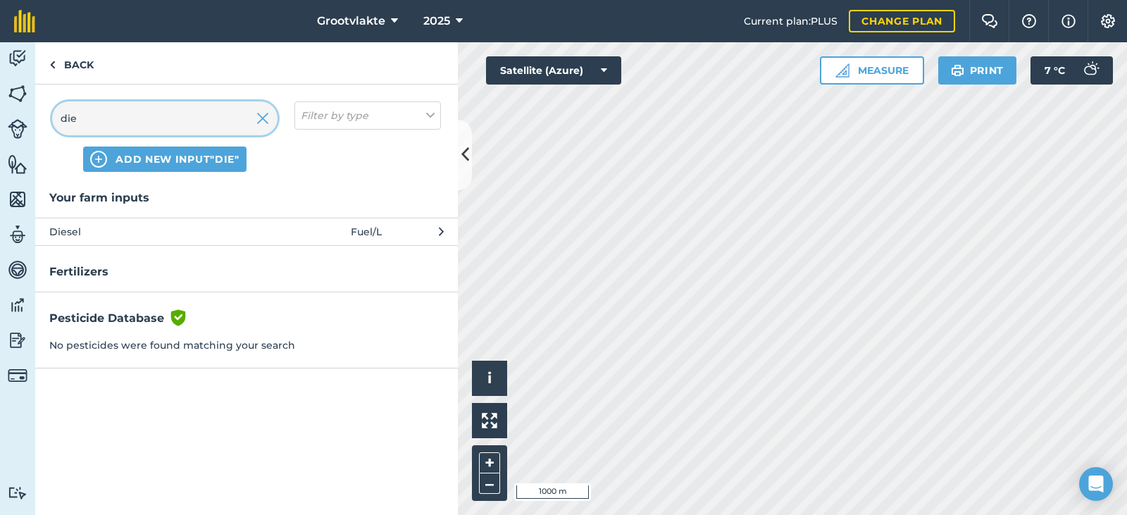
type input "die"
click at [119, 225] on span "Diesel" at bounding box center [164, 232] width 230 height 16
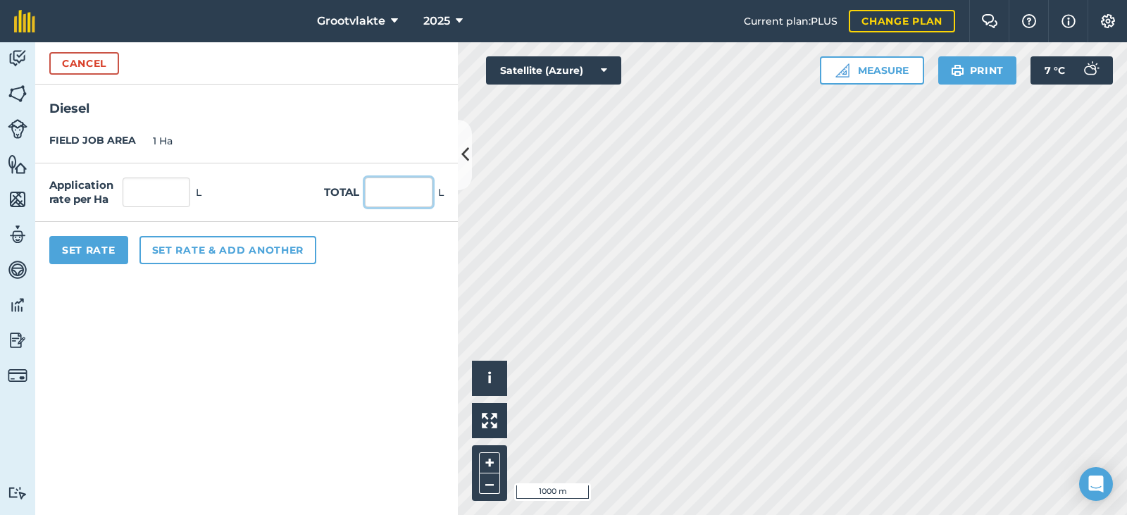
click at [381, 197] on input "text" at bounding box center [399, 193] width 68 height 30
type input "34"
click at [115, 249] on button "Set Rate" at bounding box center [88, 250] width 79 height 28
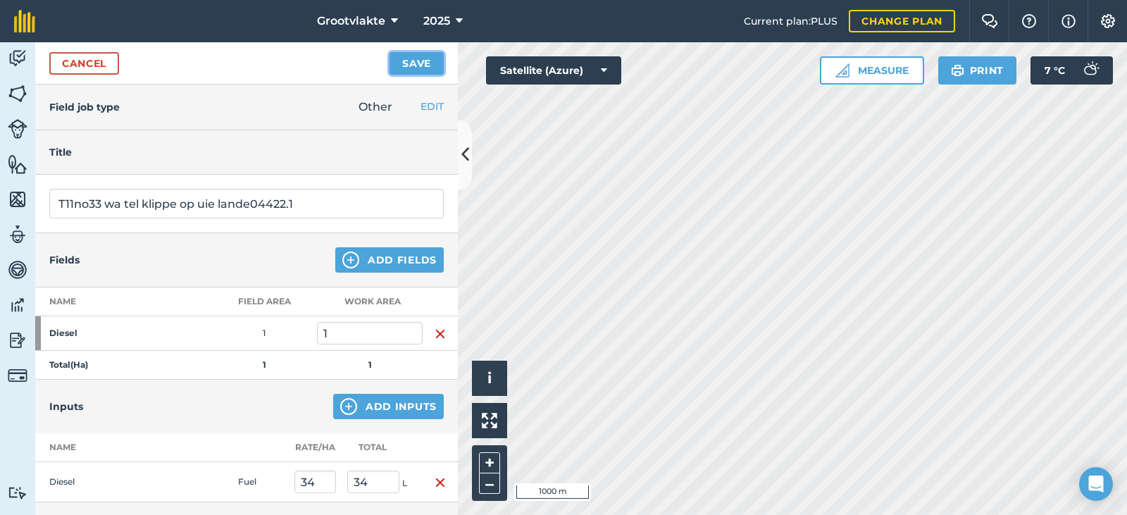
click at [402, 65] on button "Save" at bounding box center [417, 63] width 54 height 23
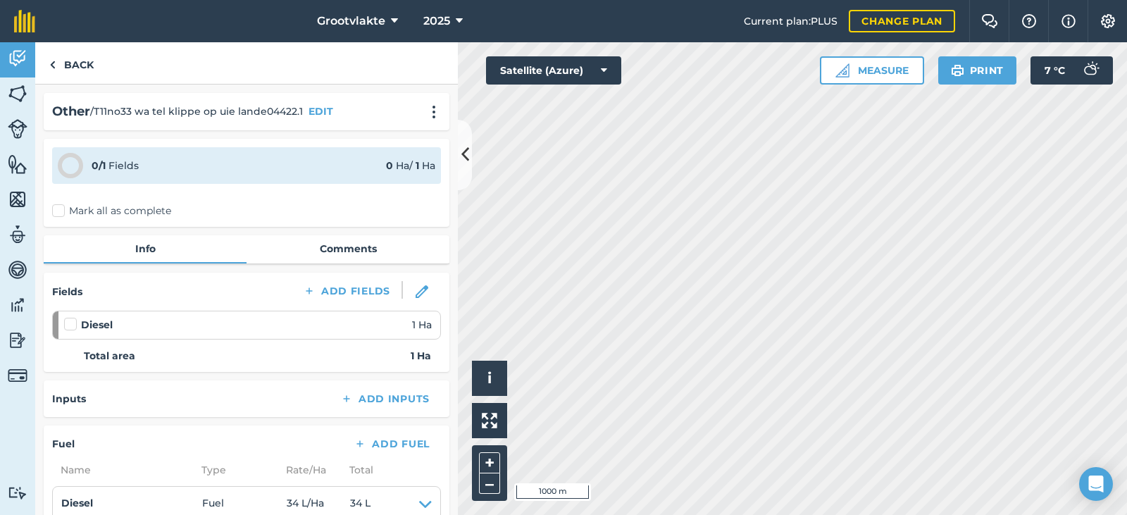
click at [72, 207] on label "Mark all as complete" at bounding box center [111, 211] width 119 height 15
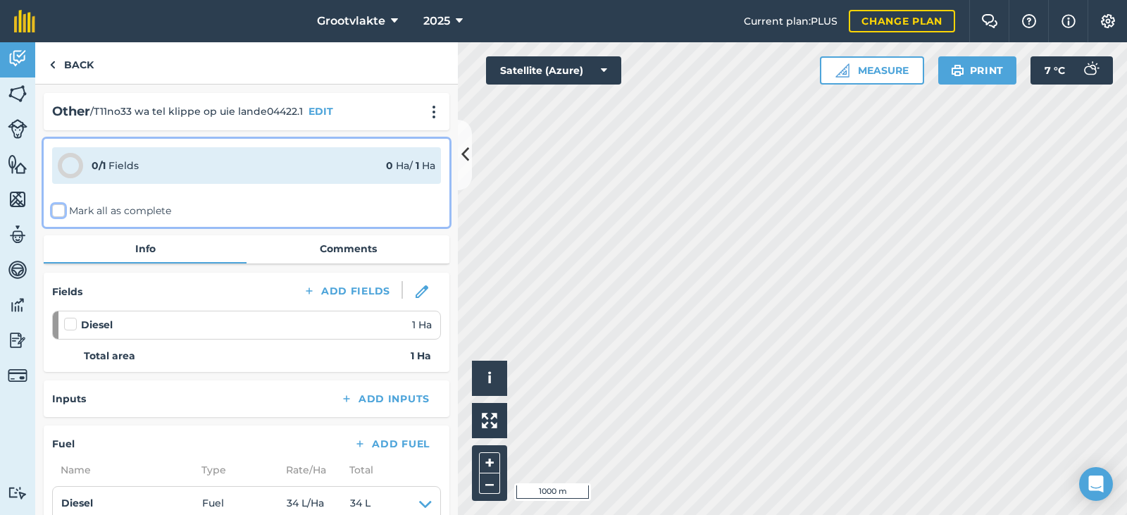
click at [61, 207] on input "Mark all as complete" at bounding box center [56, 208] width 9 height 9
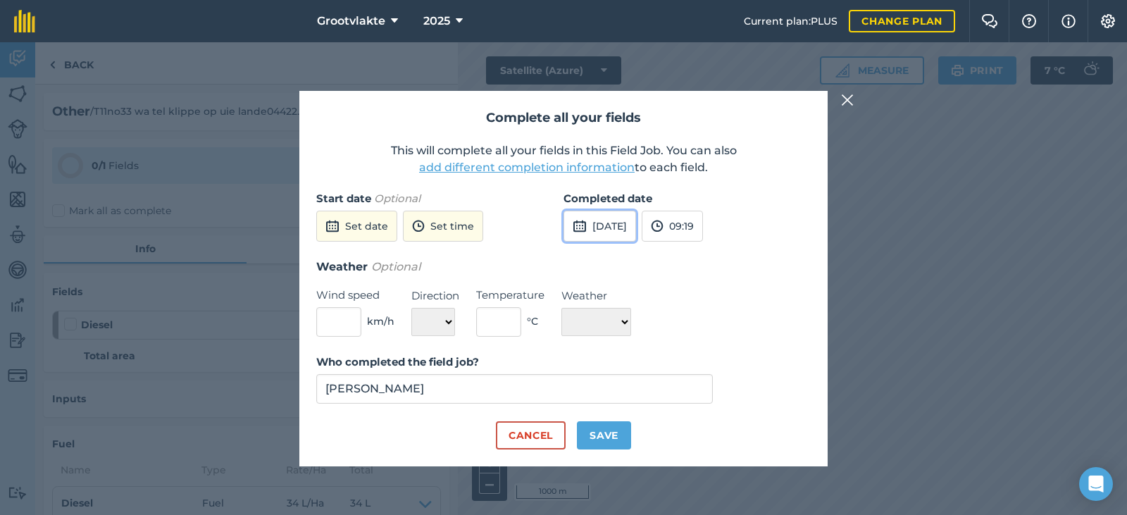
click at [600, 238] on button "[DATE]" at bounding box center [600, 226] width 73 height 31
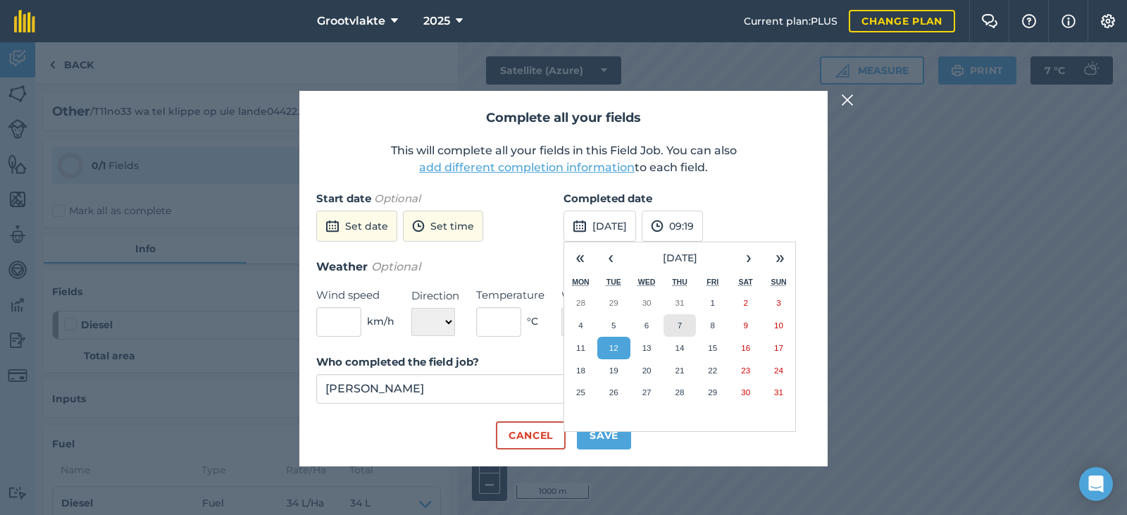
click at [672, 323] on button "7" at bounding box center [680, 325] width 33 height 23
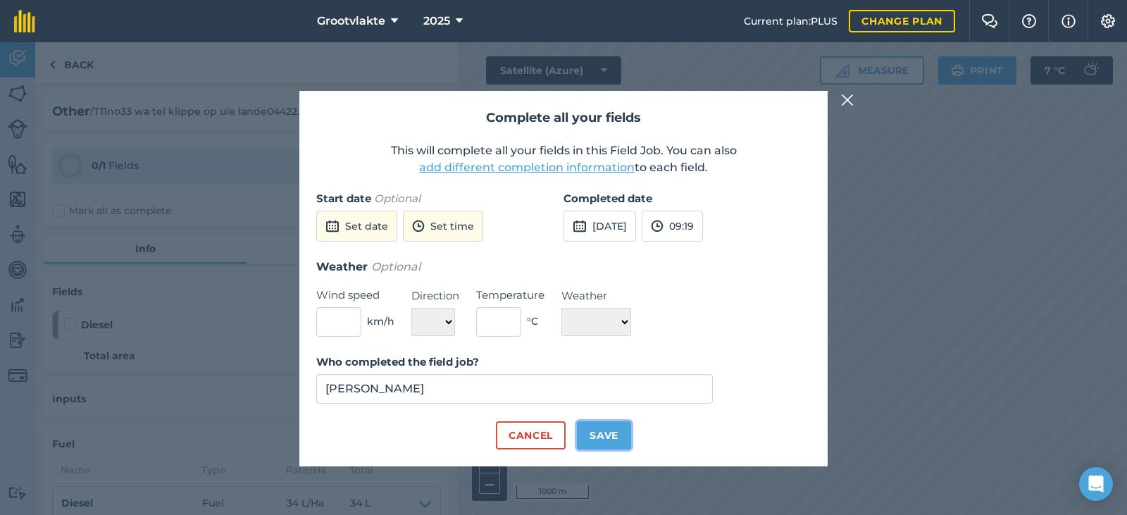
click at [602, 431] on button "Save" at bounding box center [604, 435] width 54 height 28
checkbox input "true"
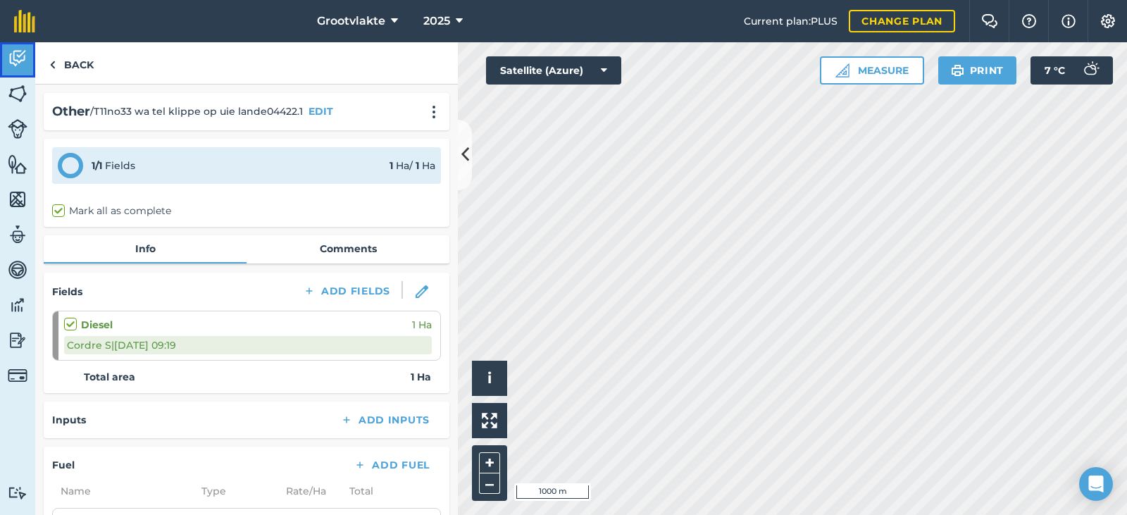
click at [24, 60] on img at bounding box center [18, 58] width 20 height 21
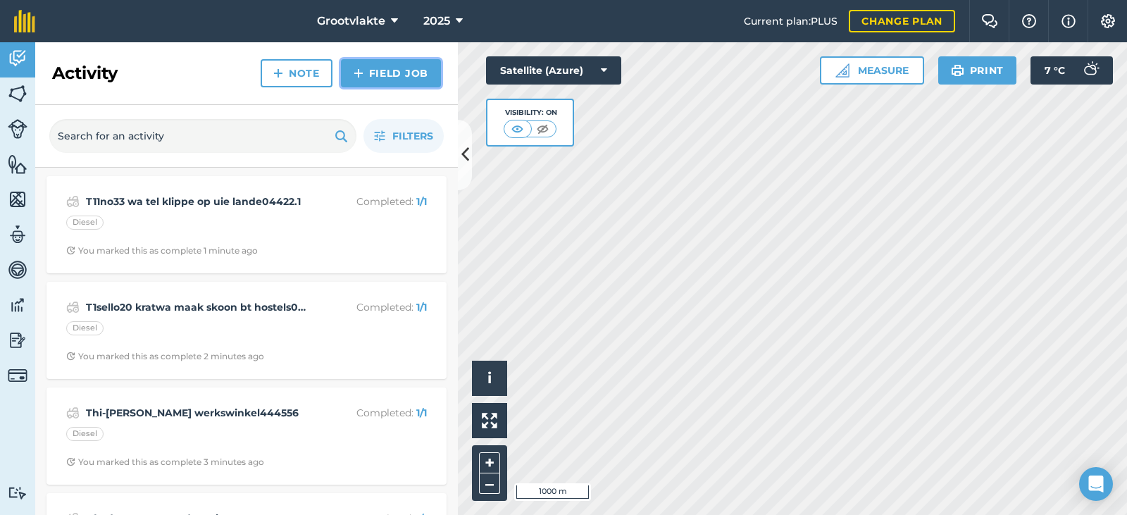
click at [425, 69] on link "Field Job" at bounding box center [391, 73] width 100 height 28
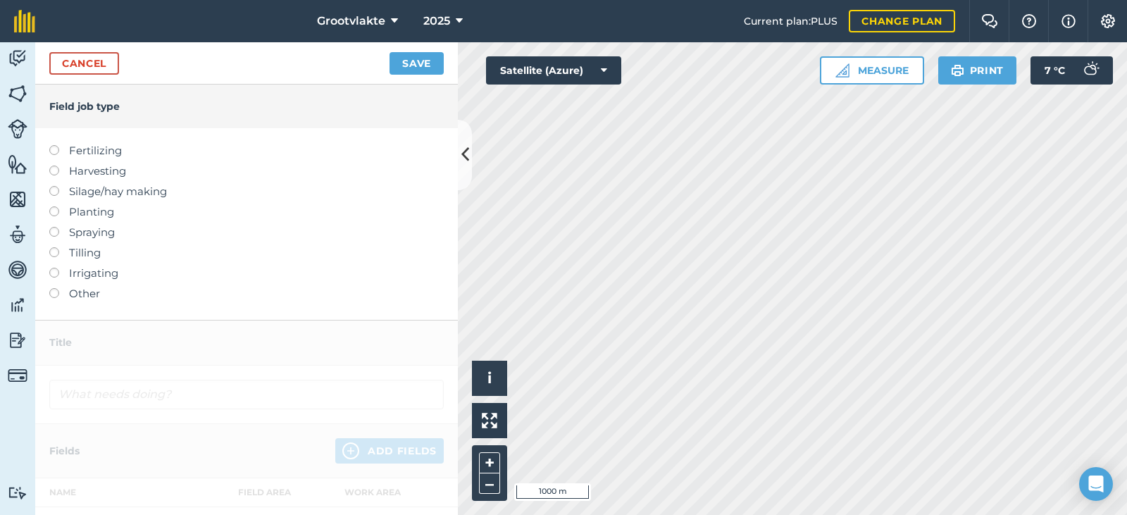
click at [67, 291] on label "Other" at bounding box center [246, 293] width 395 height 17
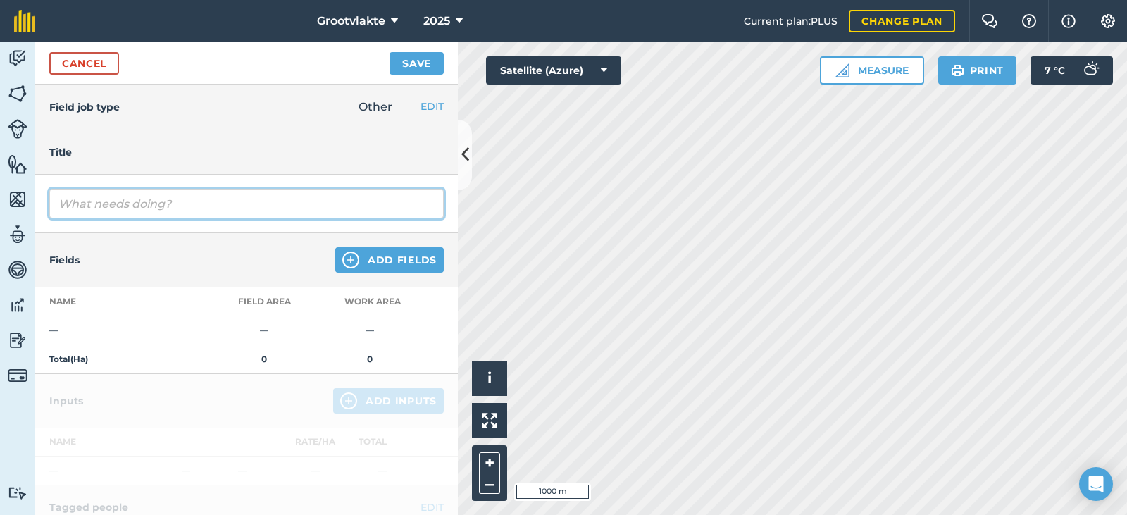
click at [100, 204] on input "text" at bounding box center [246, 204] width 395 height 30
type input "T16booi kratwa plant pale by jong bome08991"
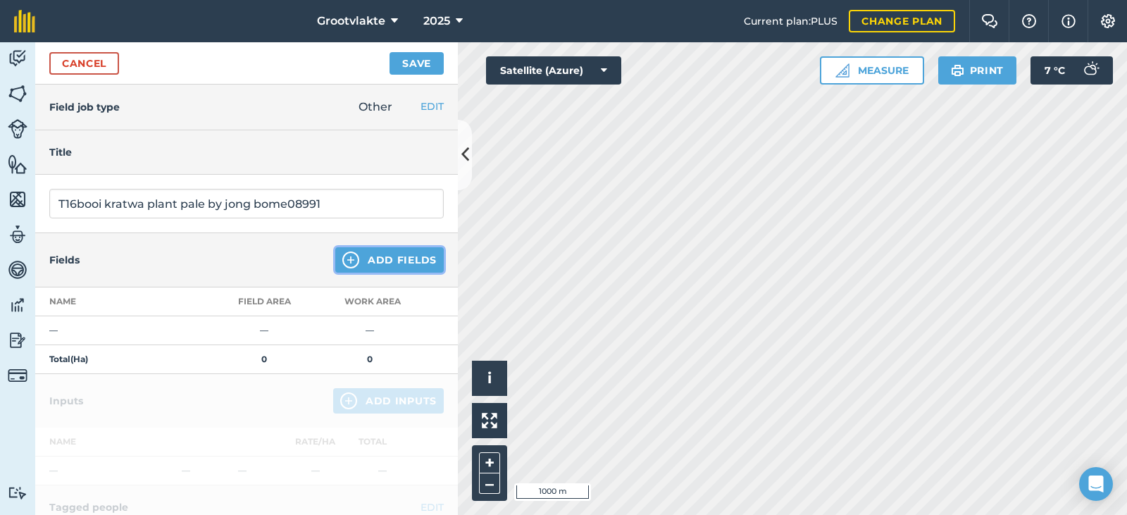
click at [387, 266] on button "Add Fields" at bounding box center [389, 259] width 109 height 25
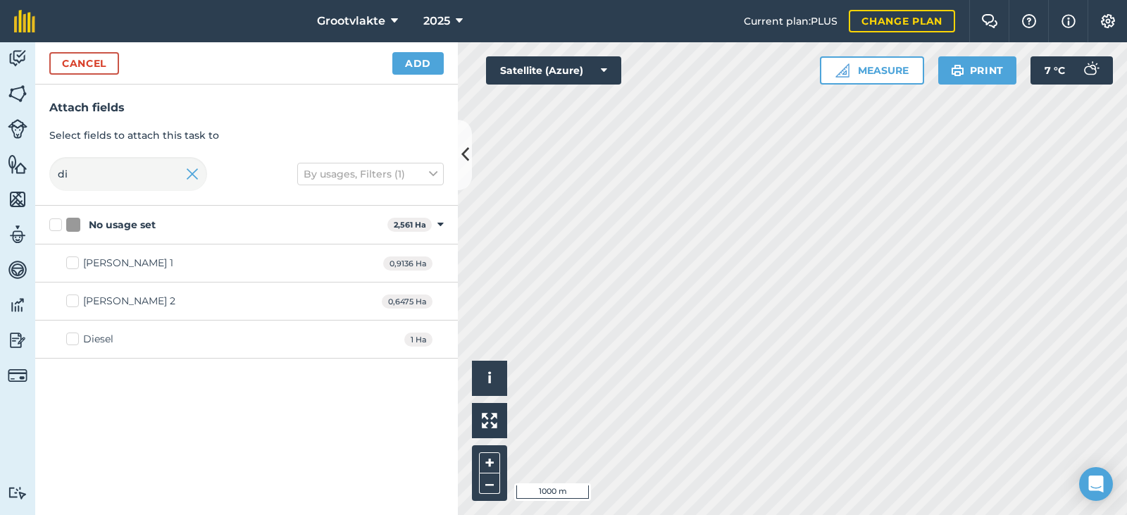
click at [101, 340] on div "Diesel" at bounding box center [98, 339] width 30 height 15
click at [75, 340] on input "Diesel" at bounding box center [70, 336] width 9 height 9
checkbox input "true"
click at [402, 73] on button "Add" at bounding box center [418, 63] width 51 height 23
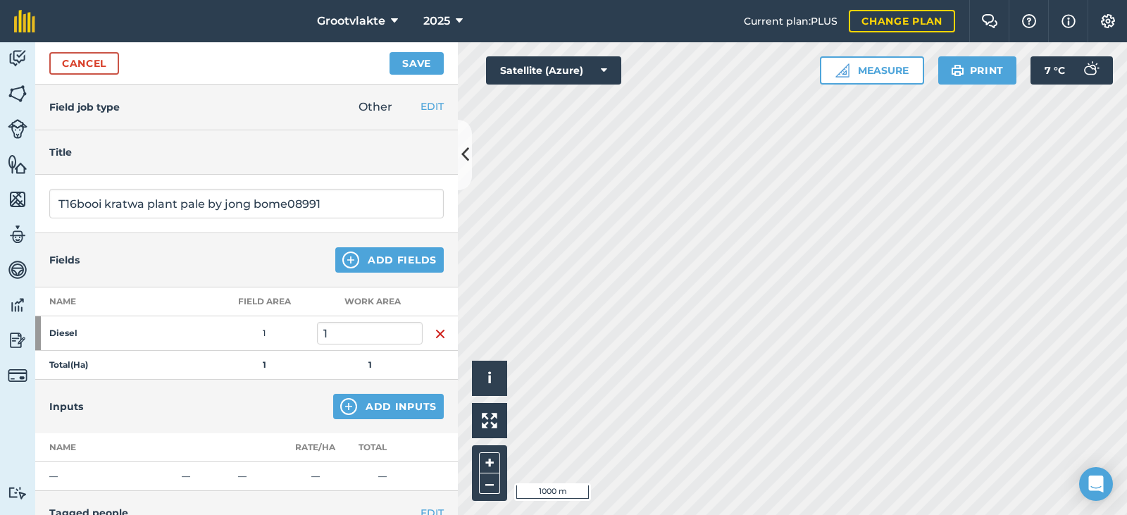
drag, startPoint x: 376, startPoint y: 428, endPoint x: 379, endPoint y: 408, distance: 20.6
click at [376, 428] on div "Inputs Add Inputs" at bounding box center [246, 407] width 423 height 54
click at [379, 408] on button "Add Inputs" at bounding box center [388, 406] width 111 height 25
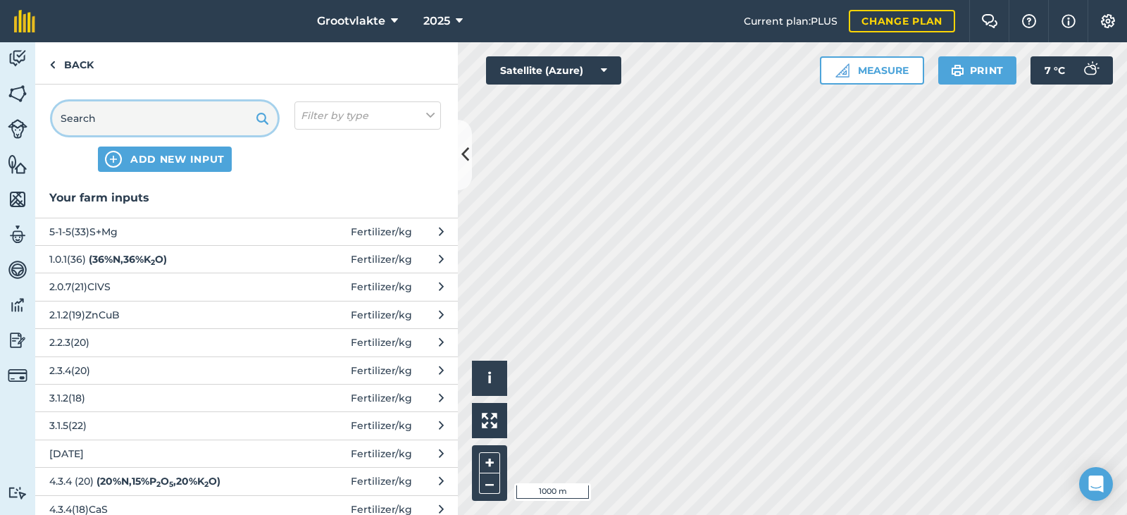
click at [147, 116] on input "text" at bounding box center [164, 118] width 225 height 34
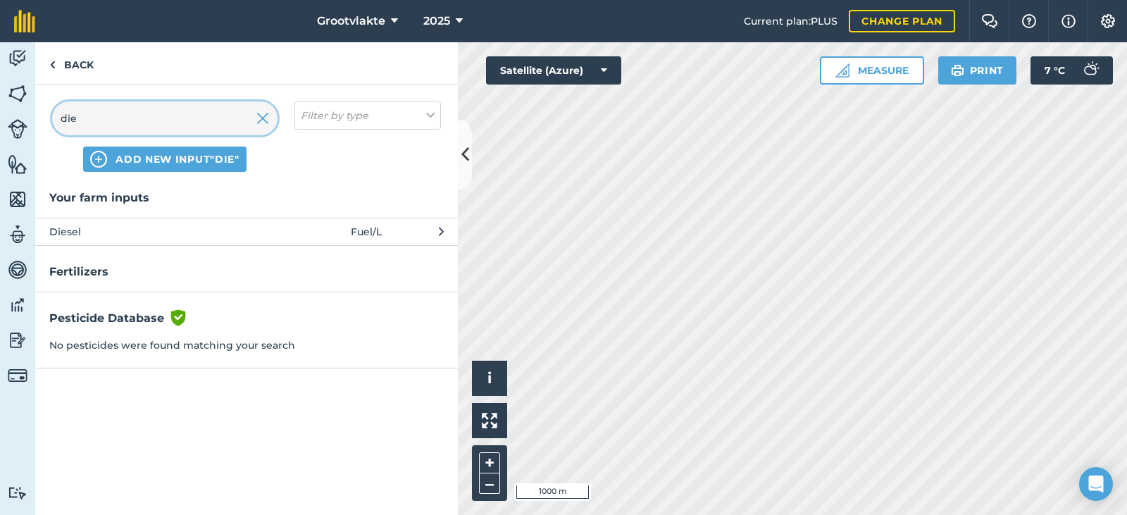
type input "die"
click at [143, 235] on span "Diesel" at bounding box center [164, 232] width 230 height 16
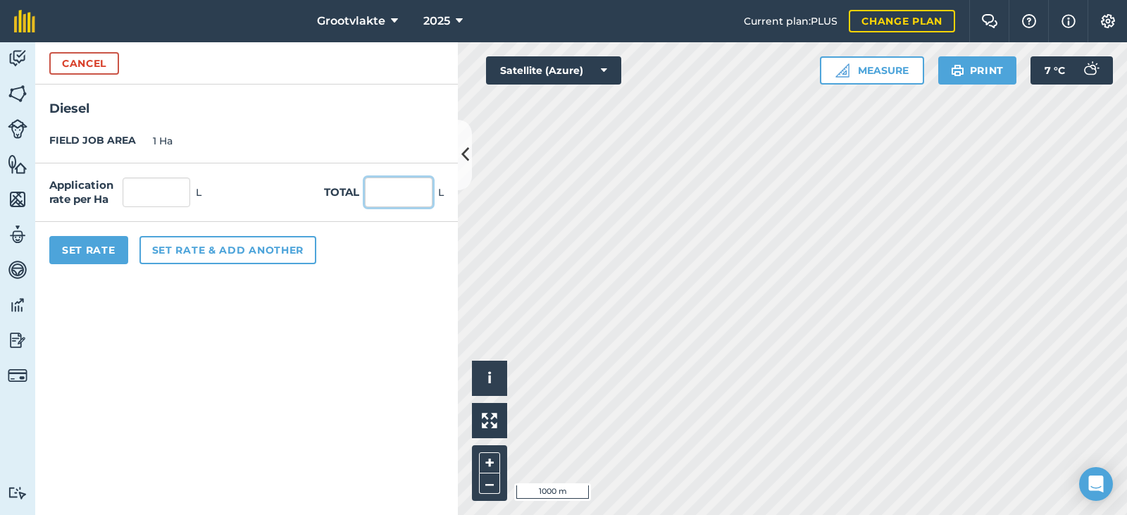
click at [412, 189] on input "text" at bounding box center [399, 193] width 68 height 30
type input "46"
click at [90, 252] on button "Set Rate" at bounding box center [88, 250] width 79 height 28
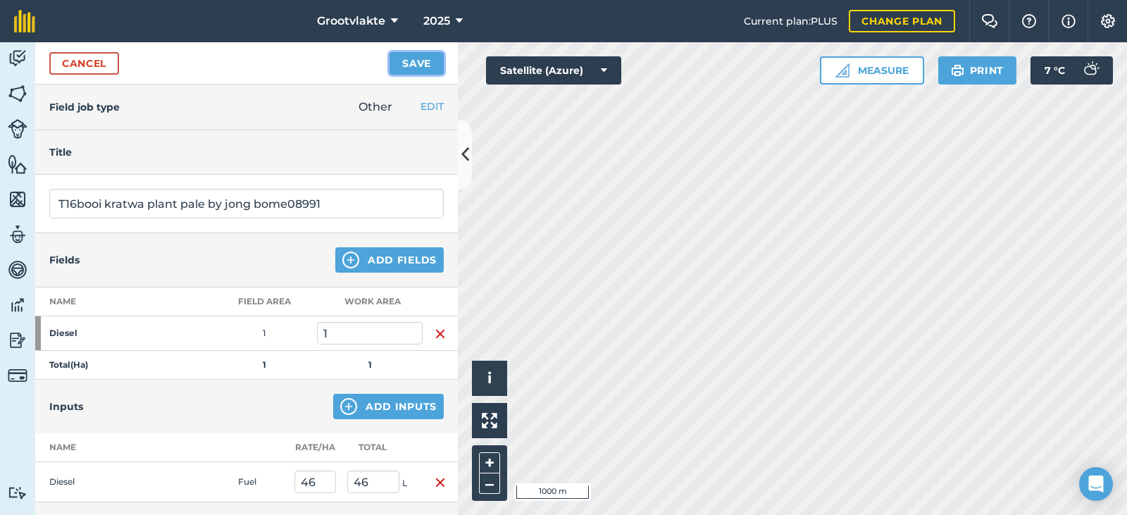
click at [422, 58] on button "Save" at bounding box center [417, 63] width 54 height 23
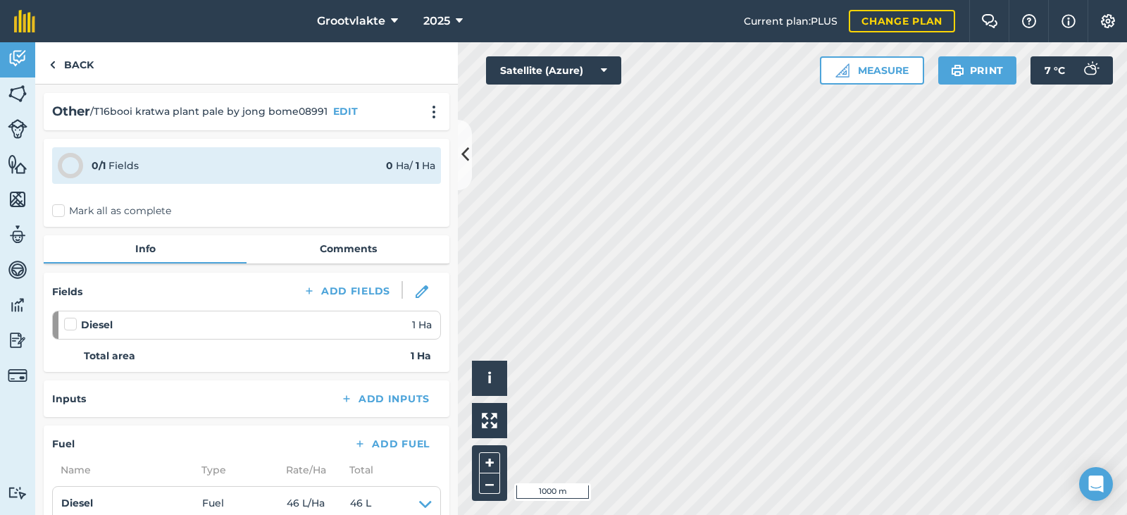
click at [67, 216] on label "Mark all as complete" at bounding box center [111, 211] width 119 height 15
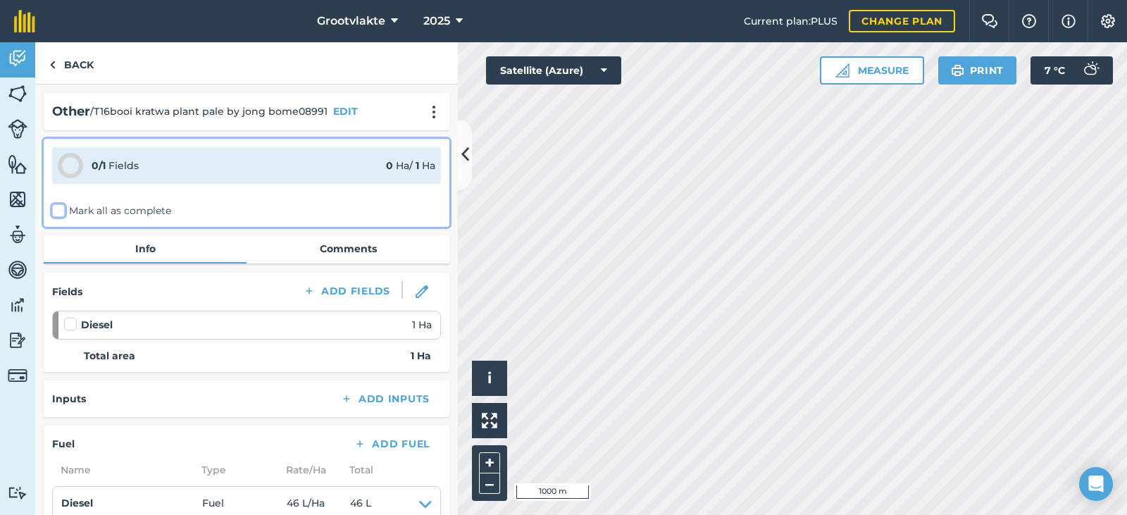
click at [61, 213] on input "Mark all as complete" at bounding box center [56, 208] width 9 height 9
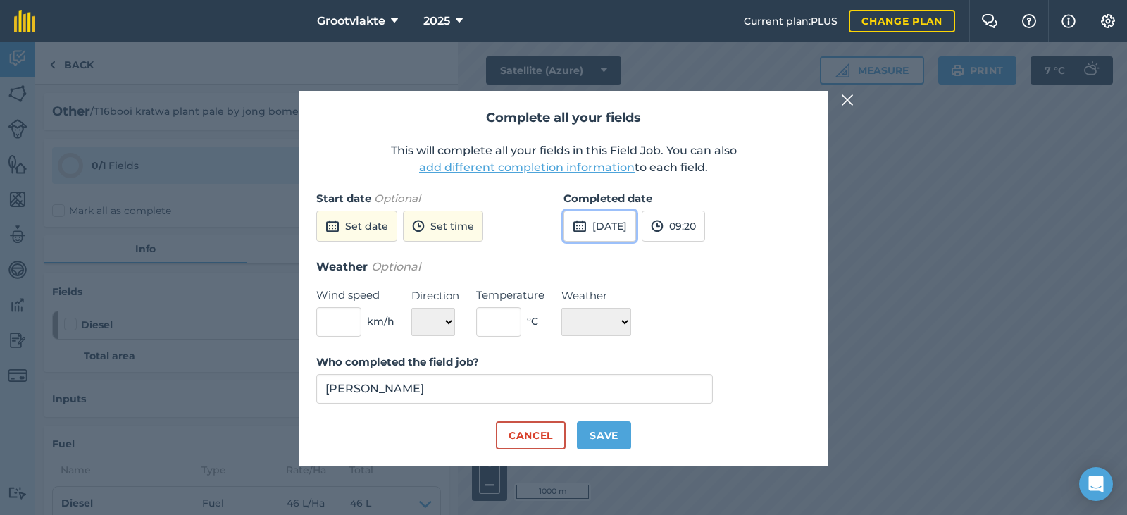
click at [636, 228] on button "[DATE]" at bounding box center [600, 226] width 73 height 31
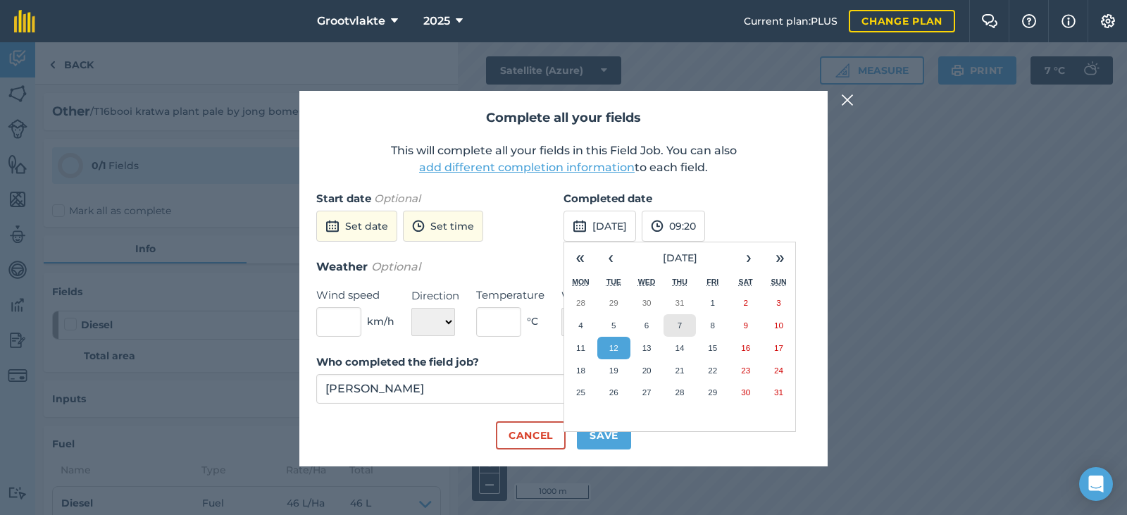
drag, startPoint x: 684, startPoint y: 316, endPoint x: 643, endPoint y: 392, distance: 86.4
click at [681, 329] on button "7" at bounding box center [680, 325] width 33 height 23
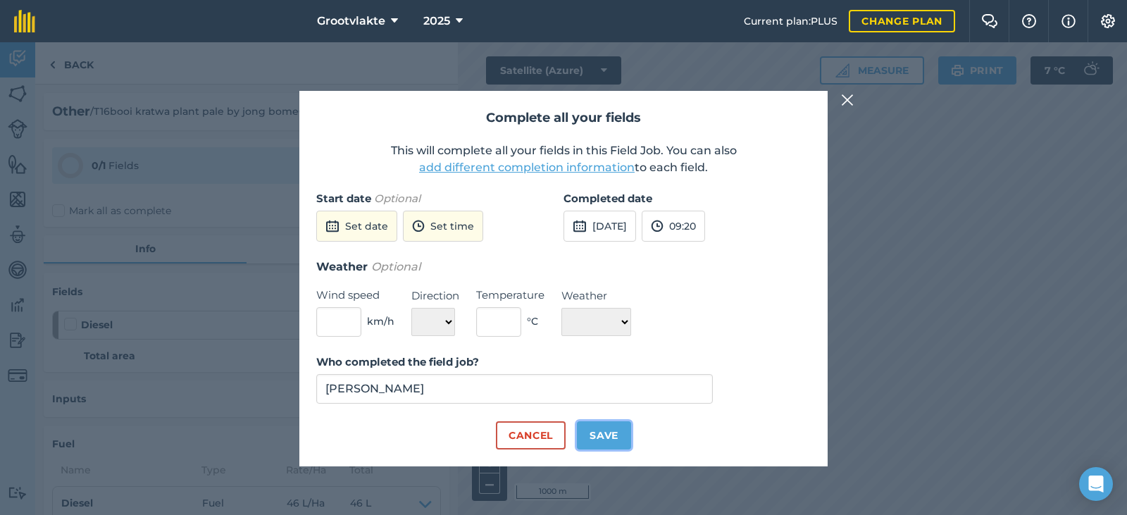
click at [598, 443] on button "Save" at bounding box center [604, 435] width 54 height 28
checkbox input "true"
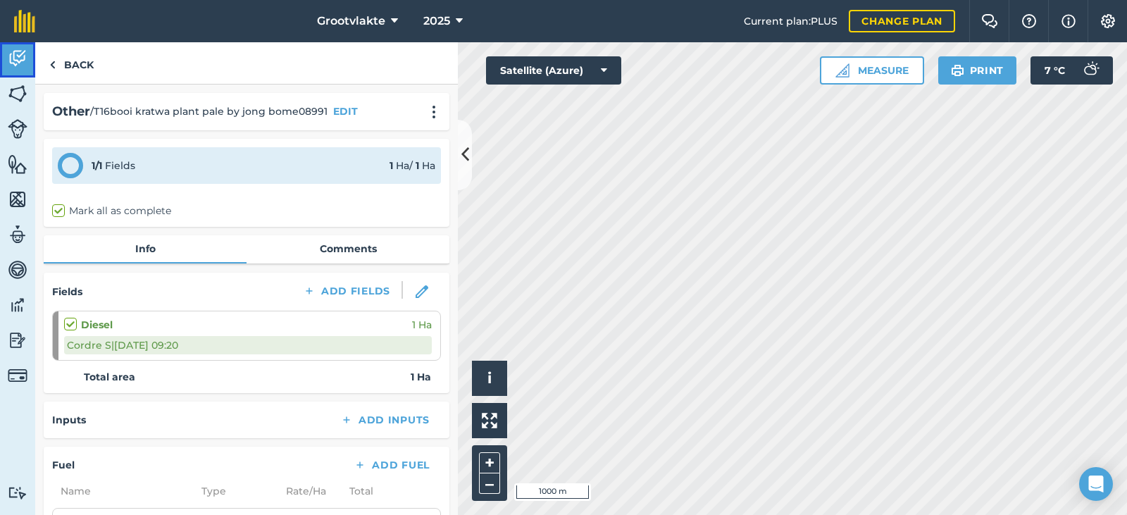
click at [30, 60] on link "Activity" at bounding box center [17, 59] width 35 height 35
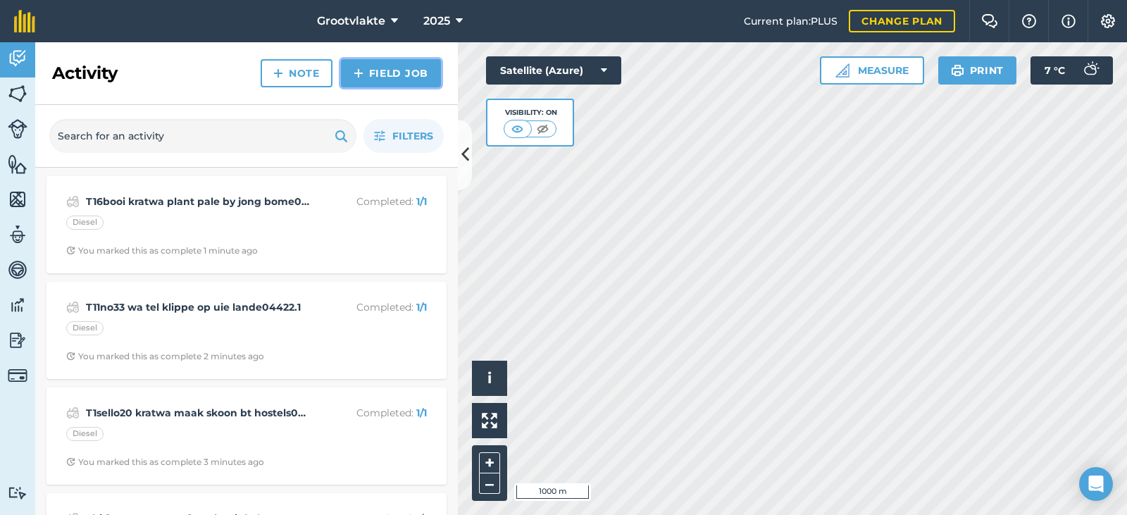
click at [371, 79] on link "Field Job" at bounding box center [391, 73] width 100 height 28
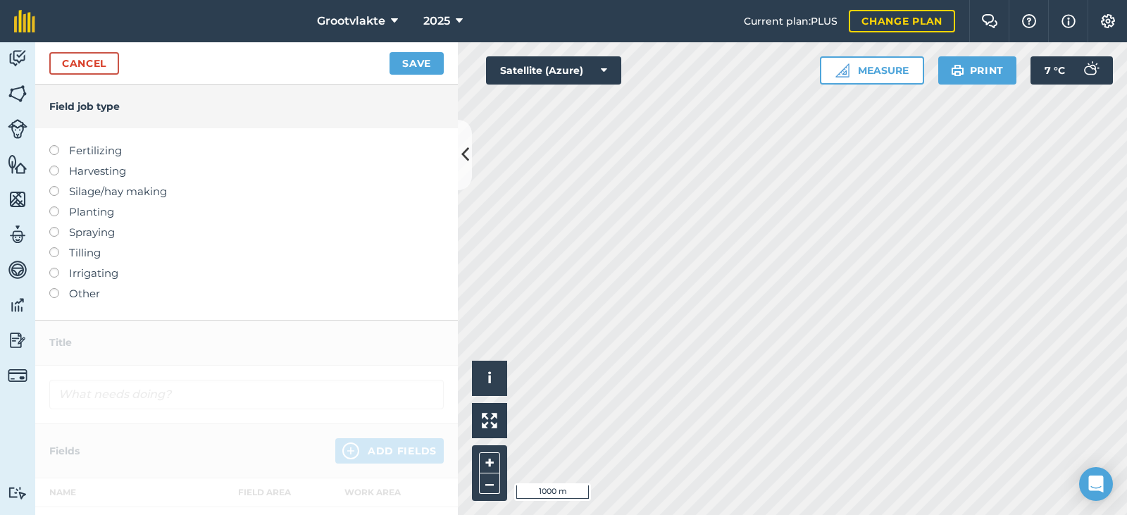
click at [89, 297] on label "Other" at bounding box center [246, 293] width 395 height 17
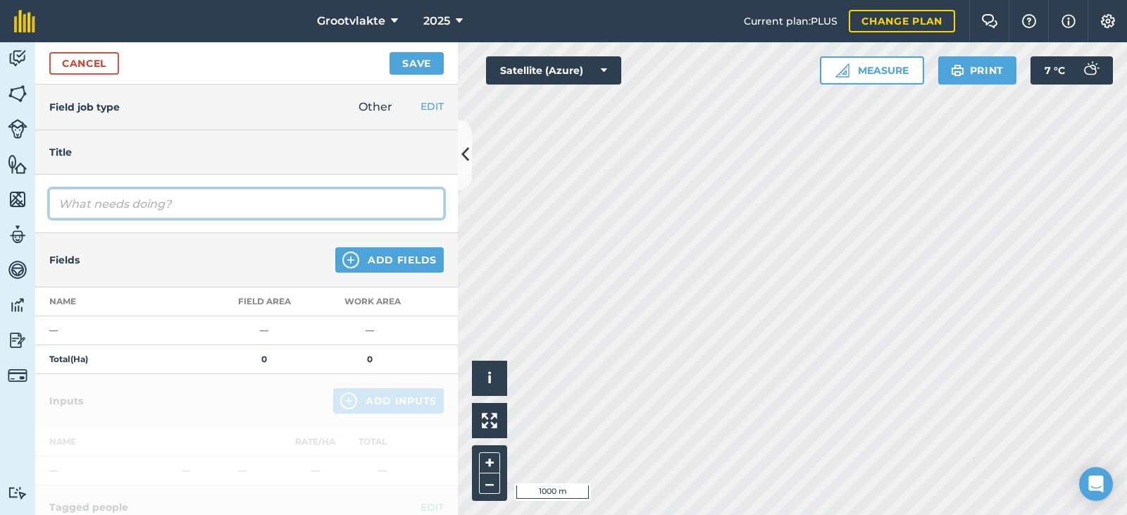
click at [183, 211] on input "text" at bounding box center [246, 204] width 395 height 30
type input "T17ellen degania2 spuit onkruid op lande4223.5"
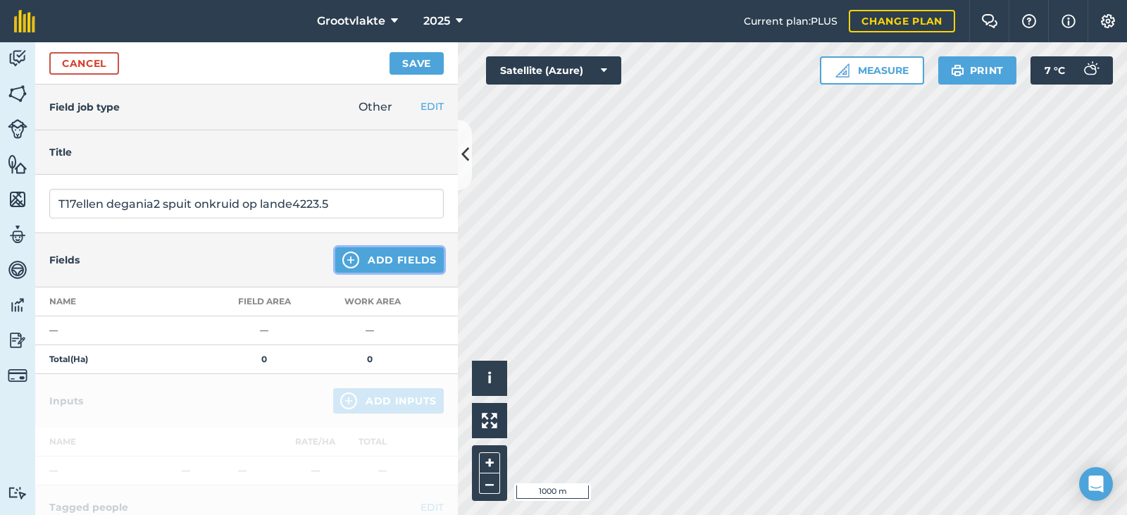
click at [403, 258] on button "Add Fields" at bounding box center [389, 259] width 109 height 25
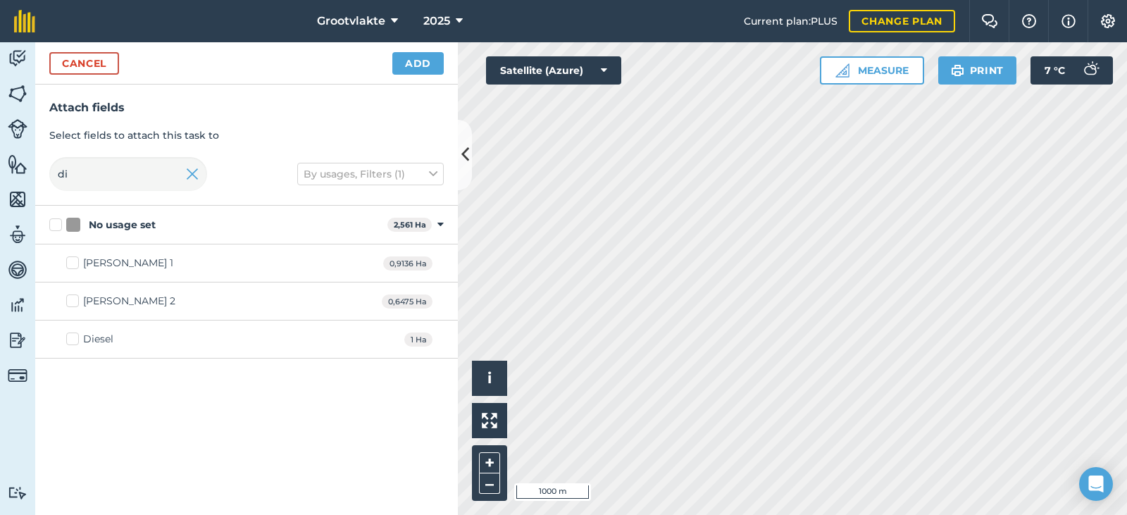
drag, startPoint x: 89, startPoint y: 341, endPoint x: 259, endPoint y: 220, distance: 208.6
click at [92, 337] on div "Diesel" at bounding box center [98, 339] width 30 height 15
click at [75, 337] on input "Diesel" at bounding box center [70, 336] width 9 height 9
checkbox input "true"
click at [416, 58] on button "Add" at bounding box center [418, 63] width 51 height 23
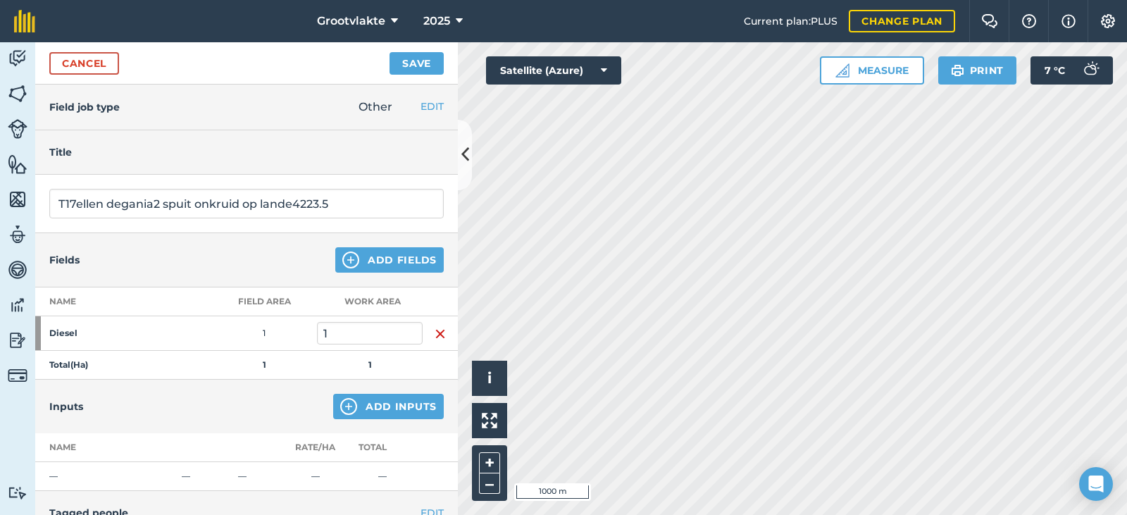
click at [385, 391] on div "Inputs Add Inputs" at bounding box center [246, 407] width 423 height 54
click at [379, 402] on button "Add Inputs" at bounding box center [388, 406] width 111 height 25
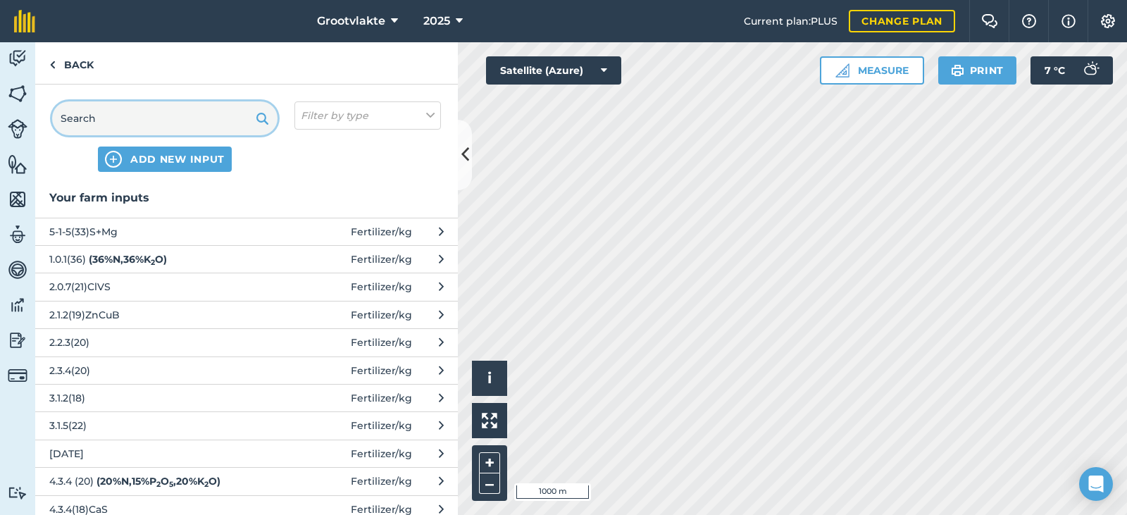
drag, startPoint x: 138, startPoint y: 102, endPoint x: 138, endPoint y: 124, distance: 21.8
click at [138, 118] on input "text" at bounding box center [164, 118] width 225 height 34
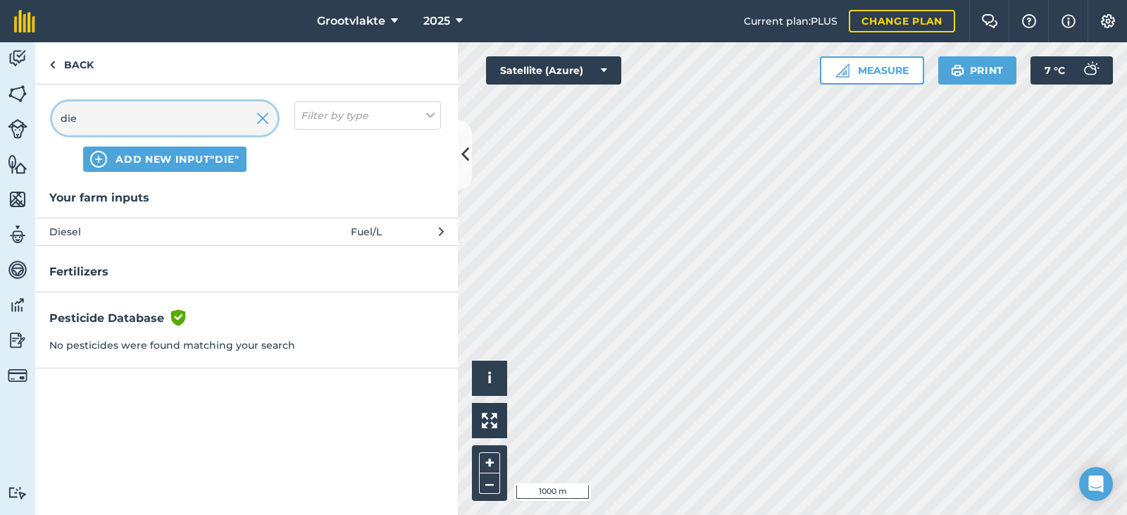
type input "die"
click at [111, 237] on span "Diesel" at bounding box center [164, 232] width 230 height 16
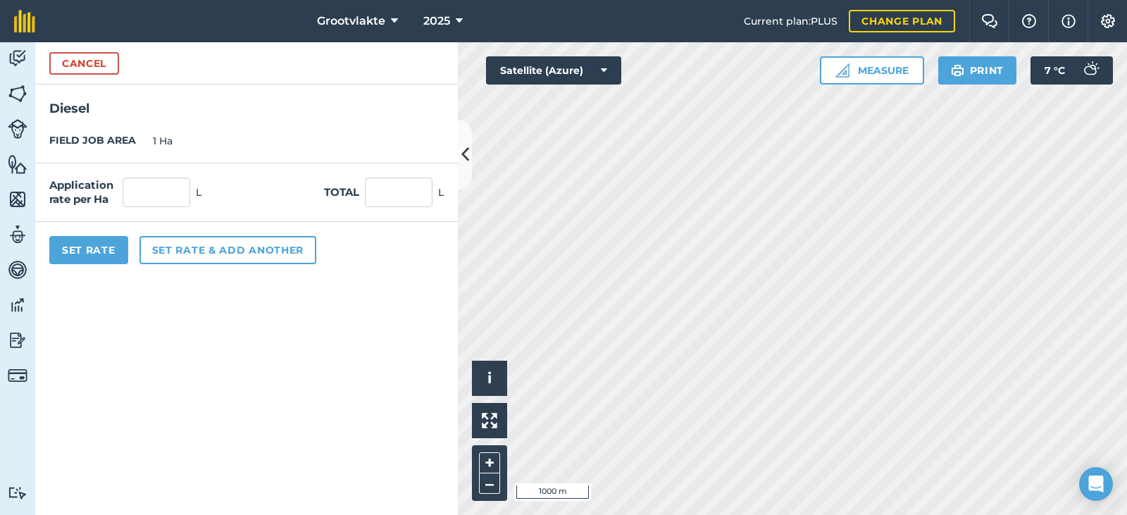
click at [393, 208] on div "Application rate per Ha L Total L" at bounding box center [246, 192] width 423 height 58
click at [393, 201] on input "text" at bounding box center [399, 193] width 68 height 30
type input "35"
click at [82, 250] on button "Set Rate" at bounding box center [88, 250] width 79 height 28
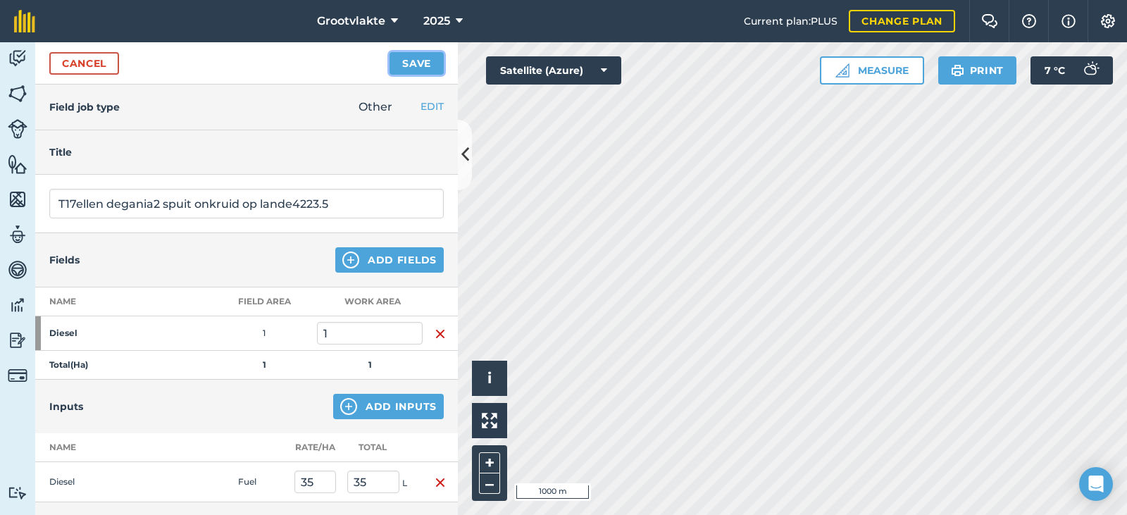
click at [414, 63] on button "Save" at bounding box center [417, 63] width 54 height 23
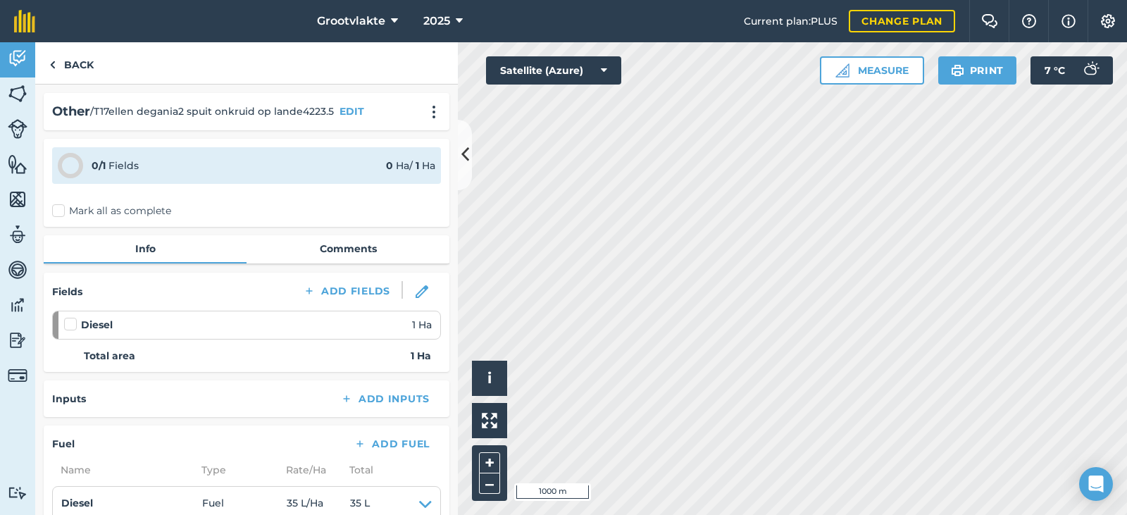
click at [73, 214] on label "Mark all as complete" at bounding box center [111, 211] width 119 height 15
click at [61, 213] on input "Mark all as complete" at bounding box center [56, 208] width 9 height 9
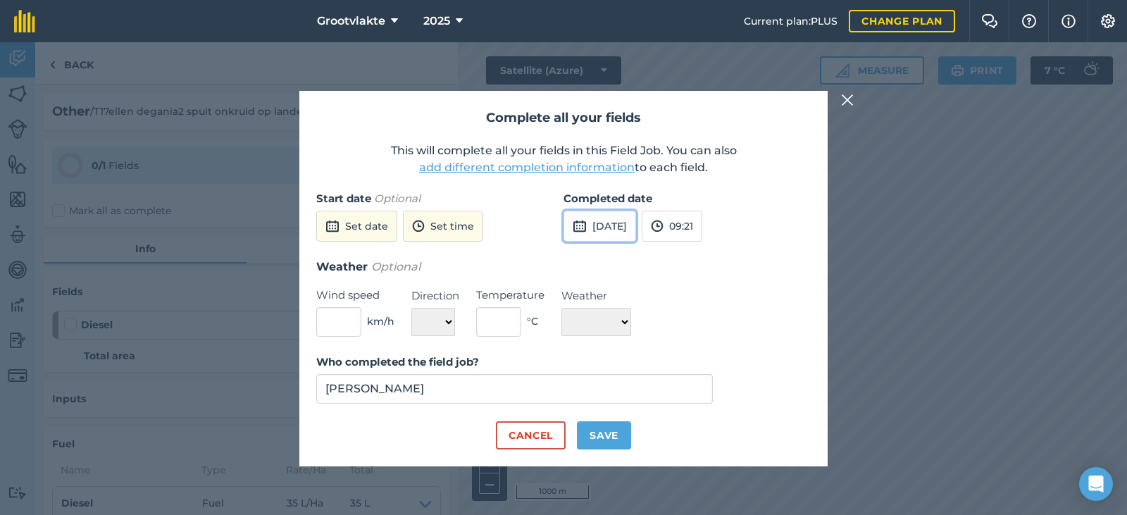
drag, startPoint x: 605, startPoint y: 225, endPoint x: 589, endPoint y: 214, distance: 19.7
click at [606, 224] on button "[DATE]" at bounding box center [600, 226] width 73 height 31
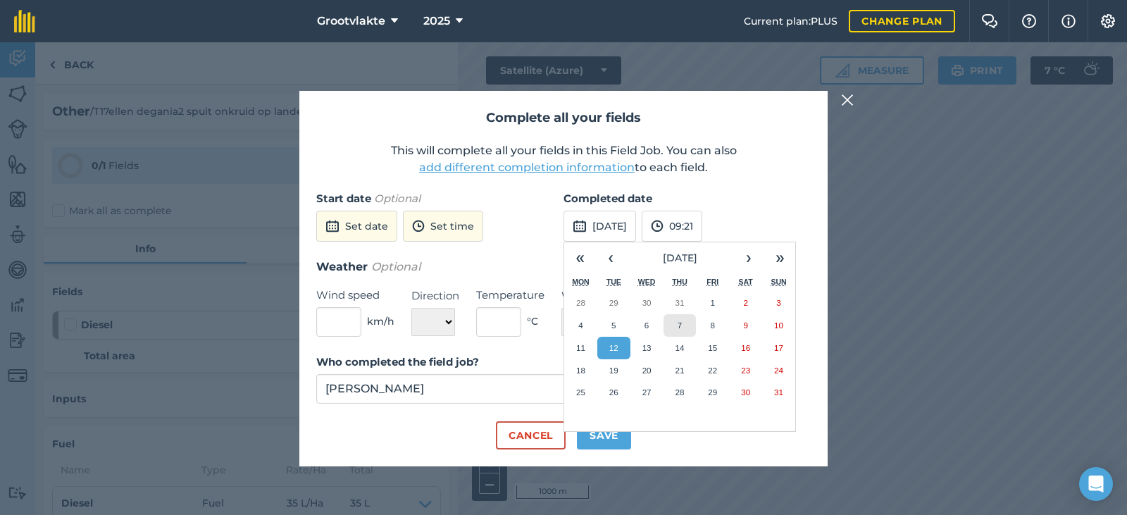
click at [687, 321] on button "7" at bounding box center [680, 325] width 33 height 23
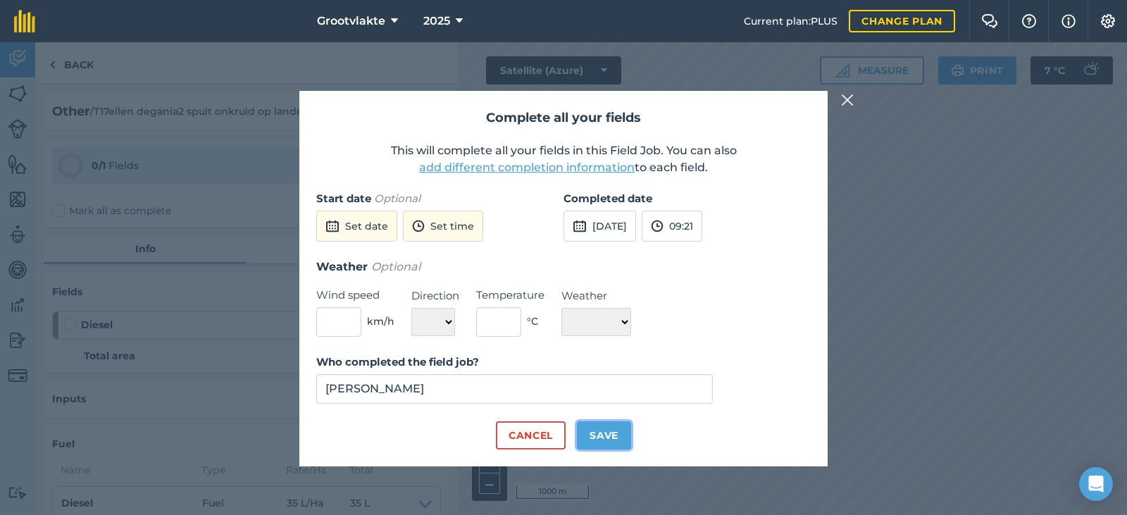
click at [626, 428] on button "Save" at bounding box center [604, 435] width 54 height 28
checkbox input "true"
